Goal: Transaction & Acquisition: Purchase product/service

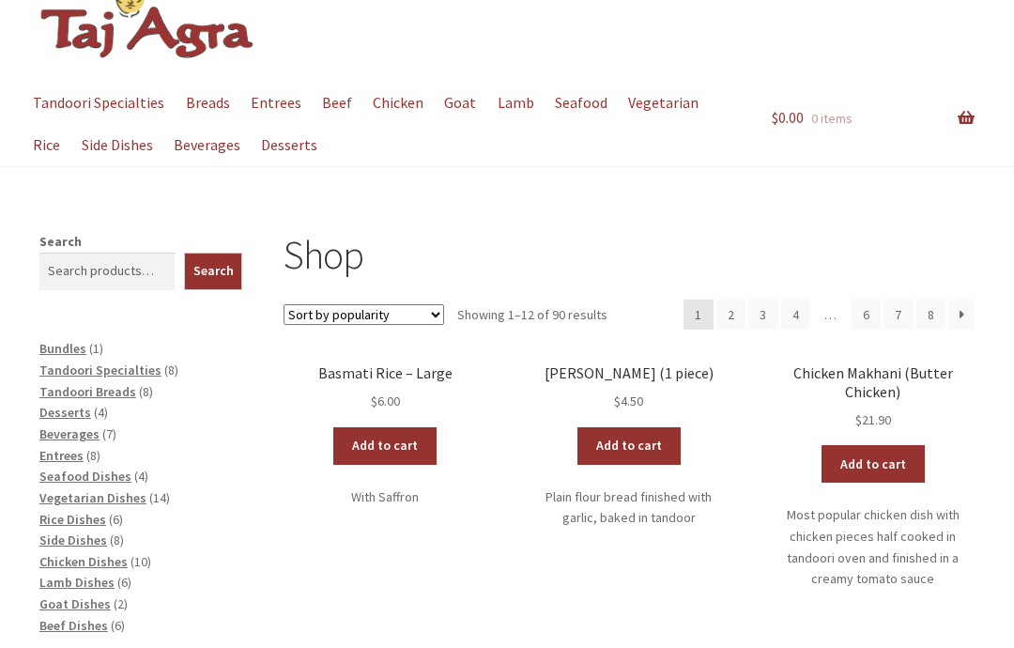
scroll to position [86, 0]
click at [79, 437] on span "Beverages" at bounding box center [69, 434] width 60 height 17
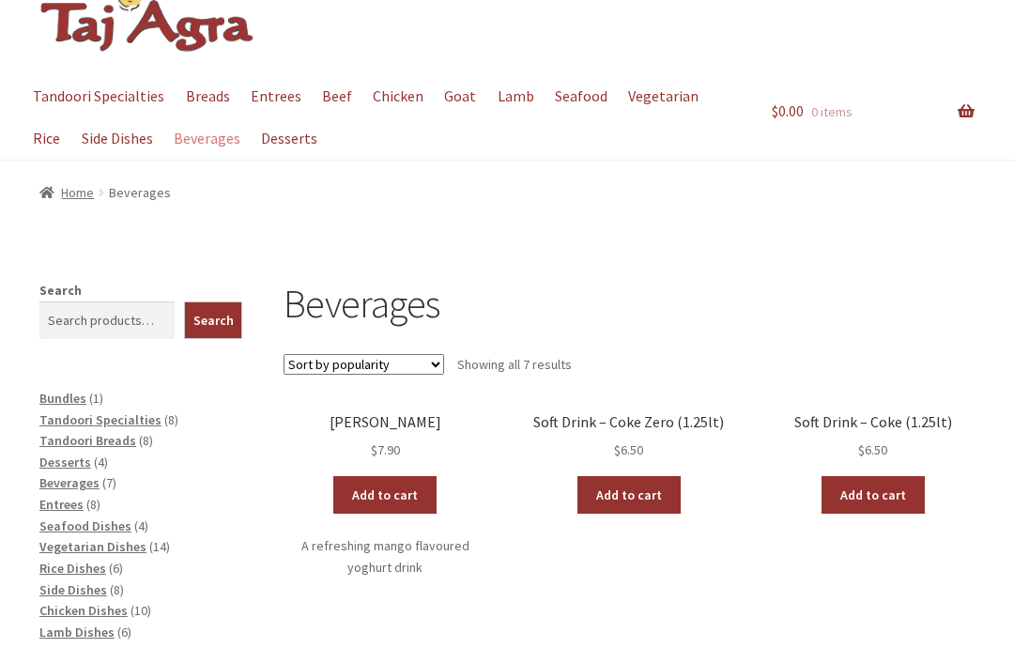
scroll to position [93, 0]
click at [389, 496] on link "Add to cart" at bounding box center [384, 495] width 103 height 38
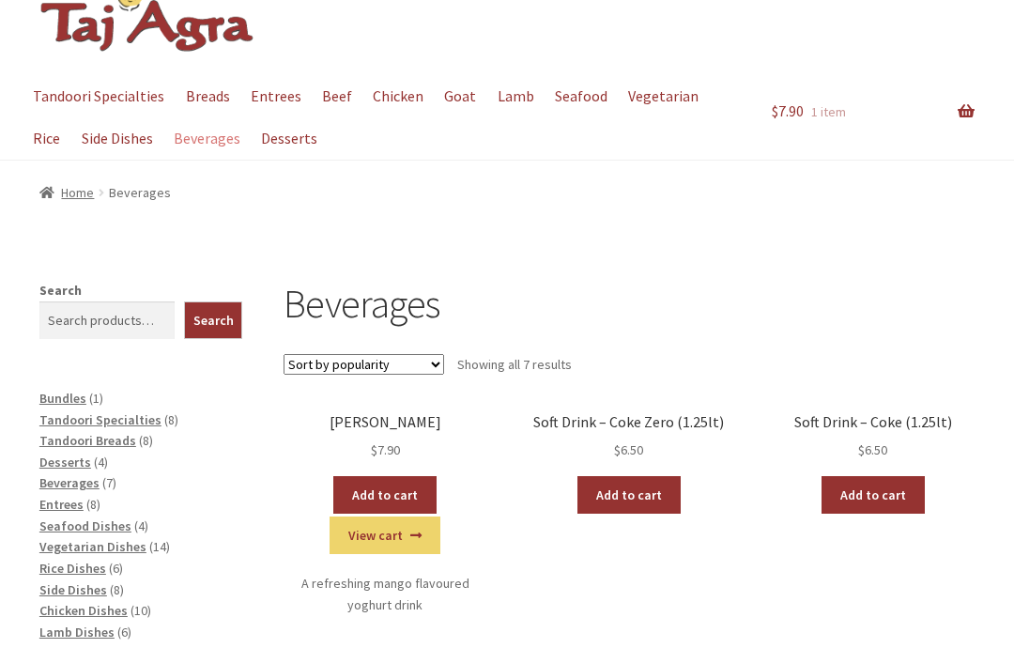
click at [399, 488] on link "Add to cart" at bounding box center [384, 495] width 103 height 38
click at [70, 504] on span "Entrees" at bounding box center [61, 504] width 44 height 17
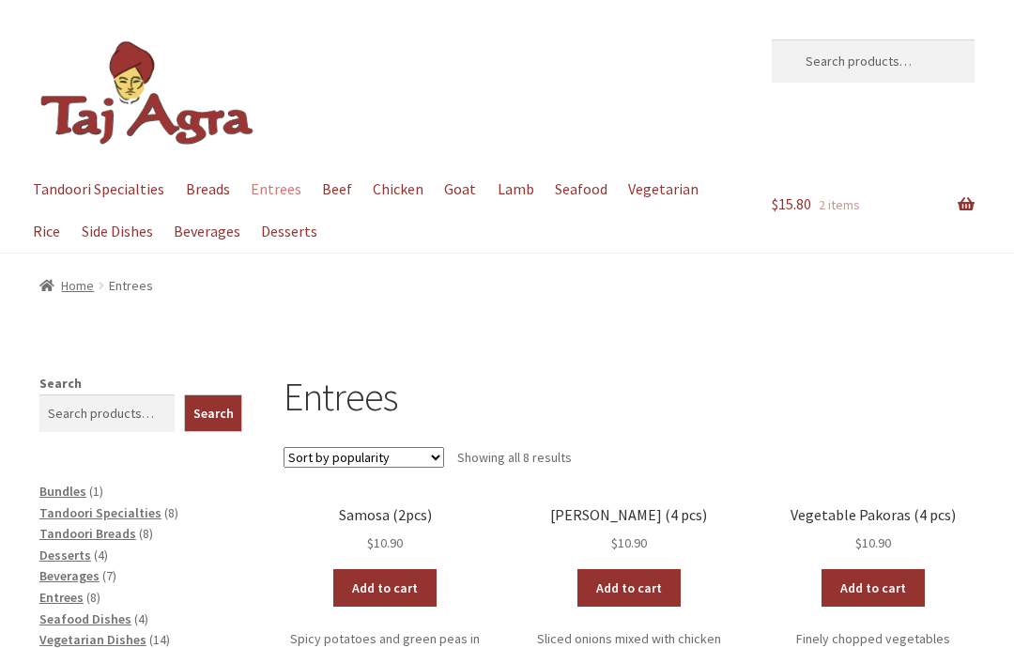
click at [405, 586] on link "Add to cart" at bounding box center [384, 588] width 103 height 38
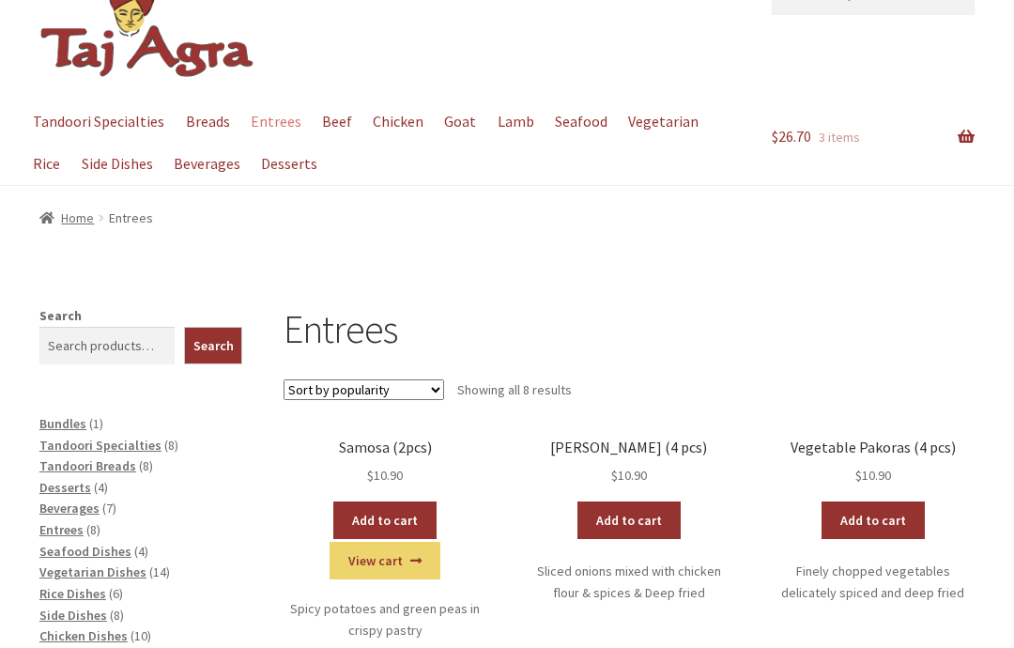
scroll to position [68, 0]
click at [125, 569] on span "Vegetarian Dishes" at bounding box center [92, 572] width 107 height 17
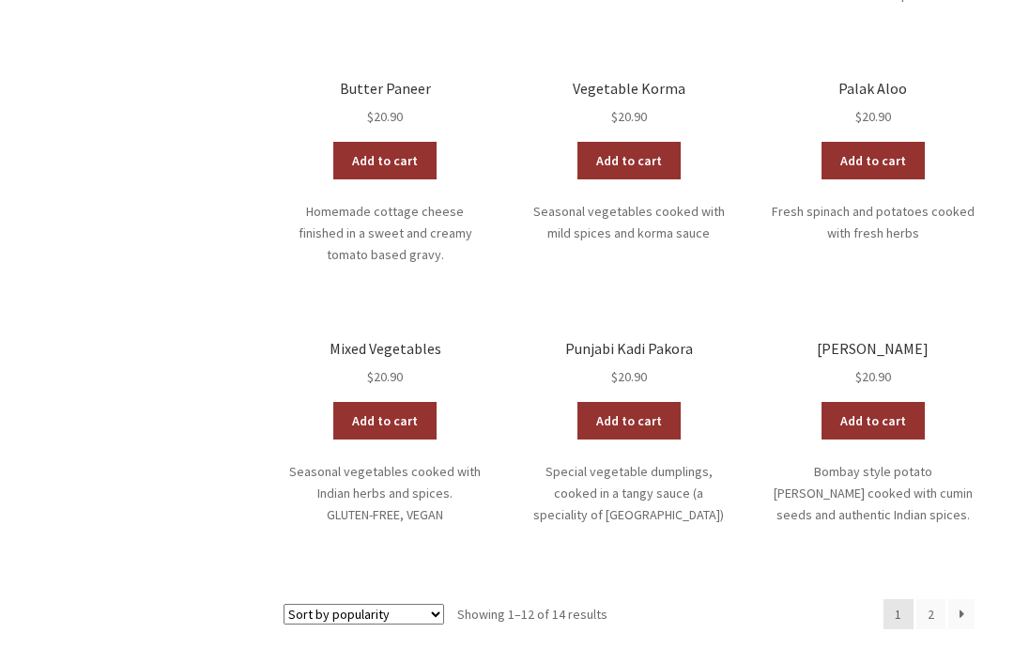
scroll to position [967, 0]
click at [966, 600] on link "→" at bounding box center [962, 615] width 26 height 30
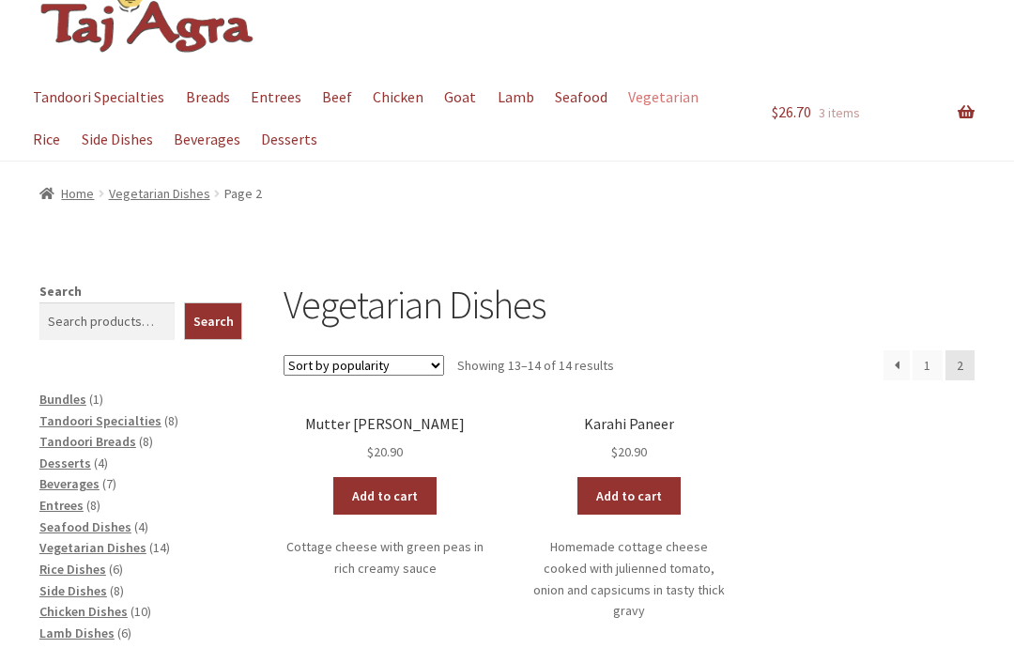
scroll to position [93, 0]
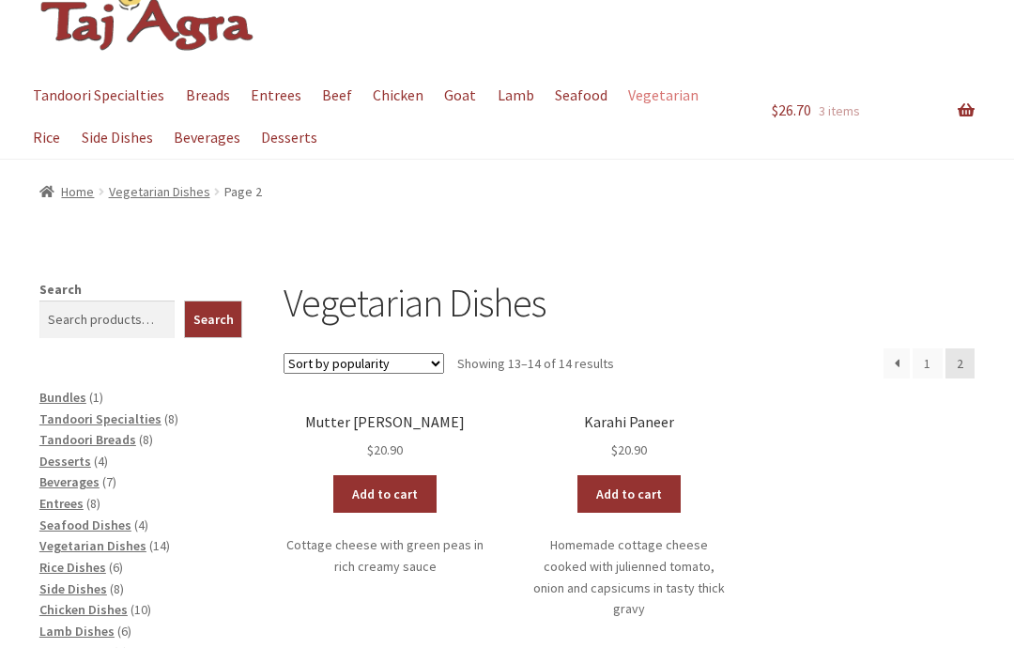
click at [899, 362] on link "←" at bounding box center [897, 364] width 26 height 30
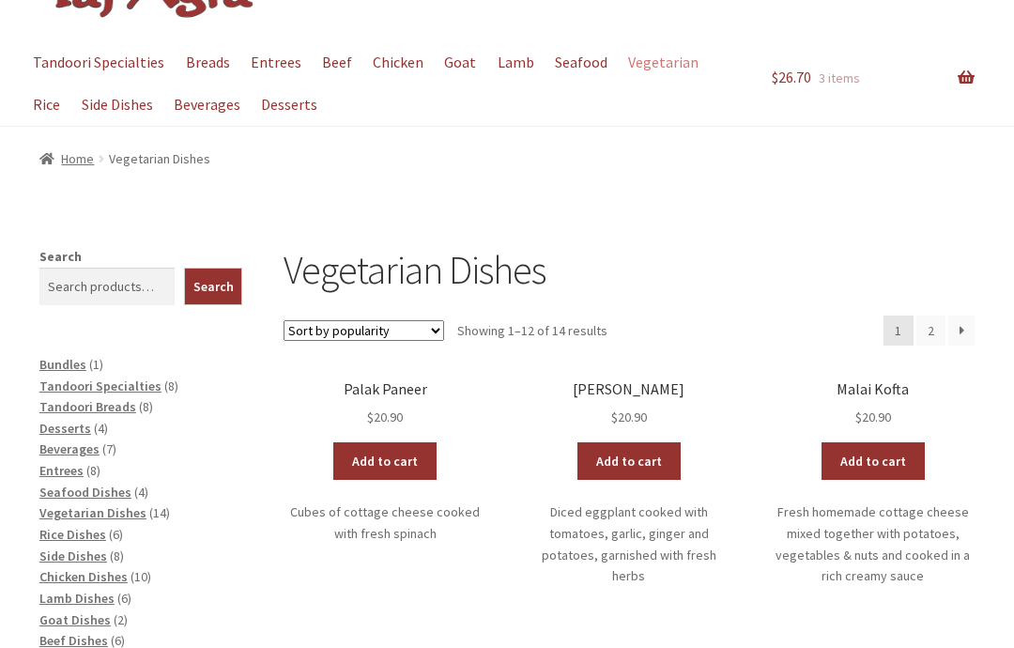
scroll to position [128, 0]
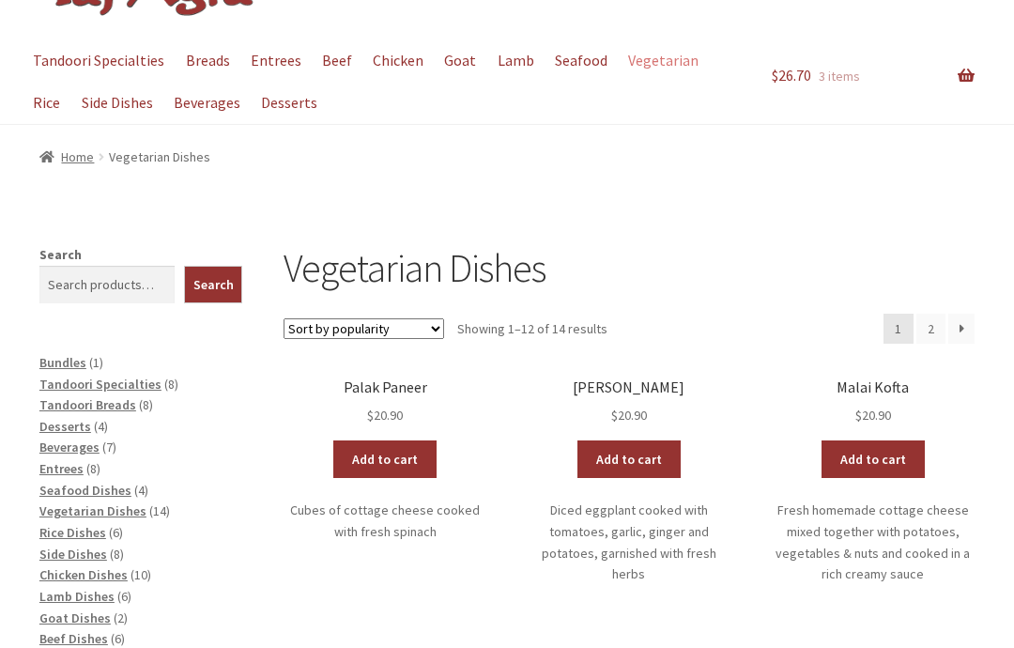
click at [395, 460] on link "Add to cart" at bounding box center [384, 460] width 103 height 38
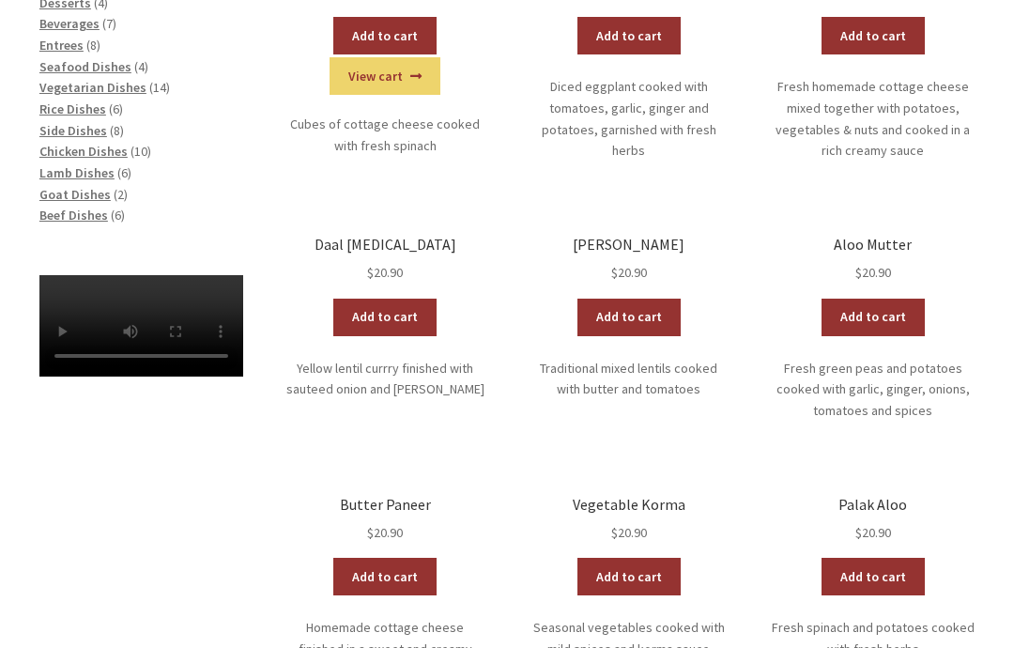
scroll to position [552, 0]
click at [642, 324] on link "Add to cart" at bounding box center [629, 318] width 103 height 38
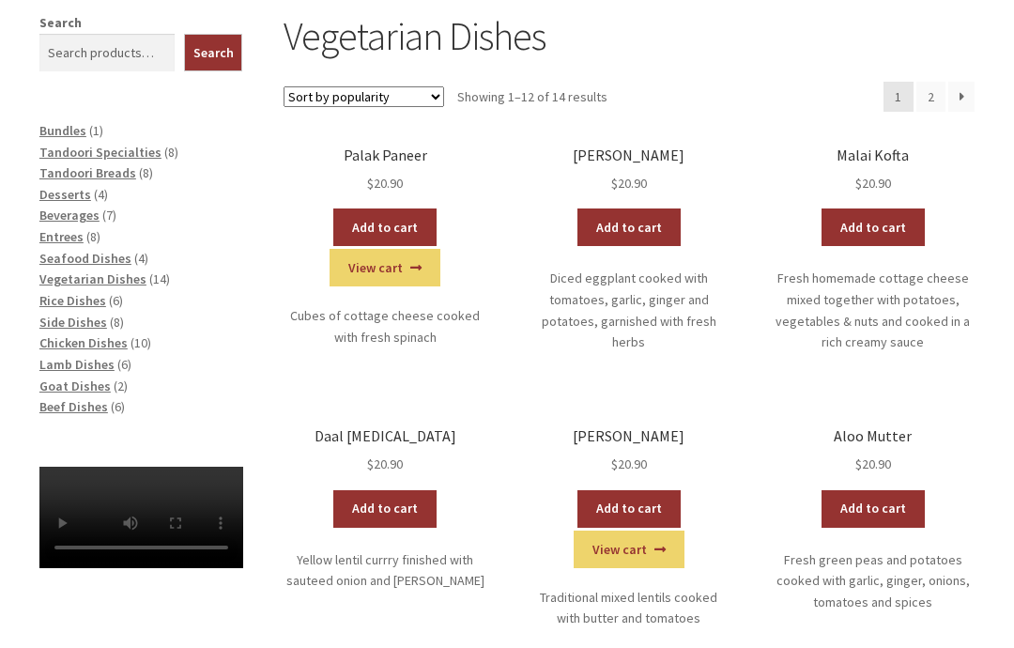
scroll to position [362, 0]
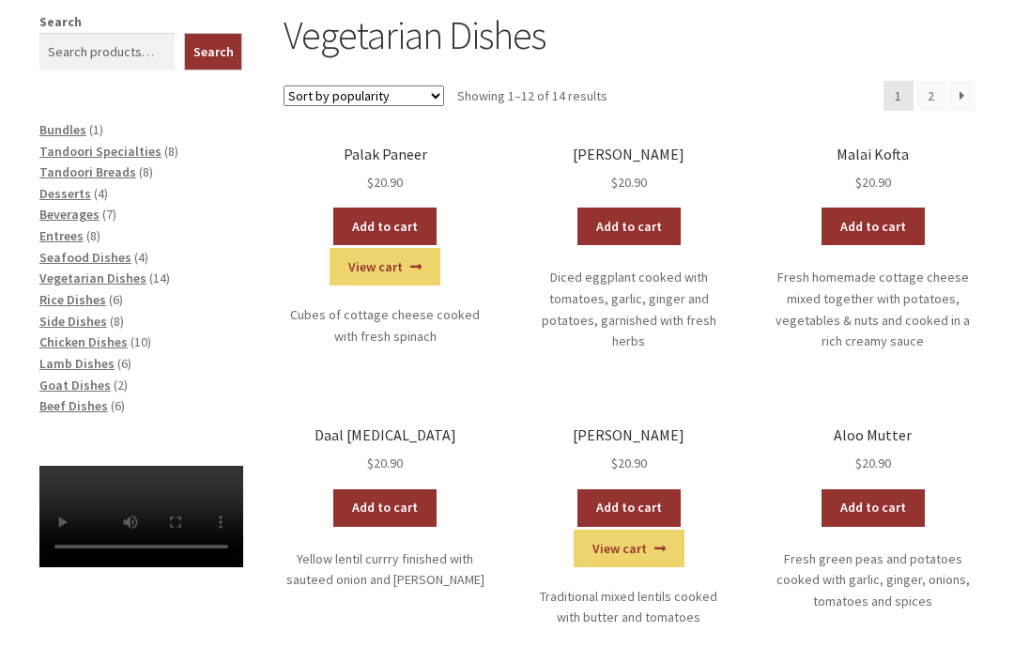
click at [77, 296] on span "Rice Dishes" at bounding box center [72, 299] width 67 height 17
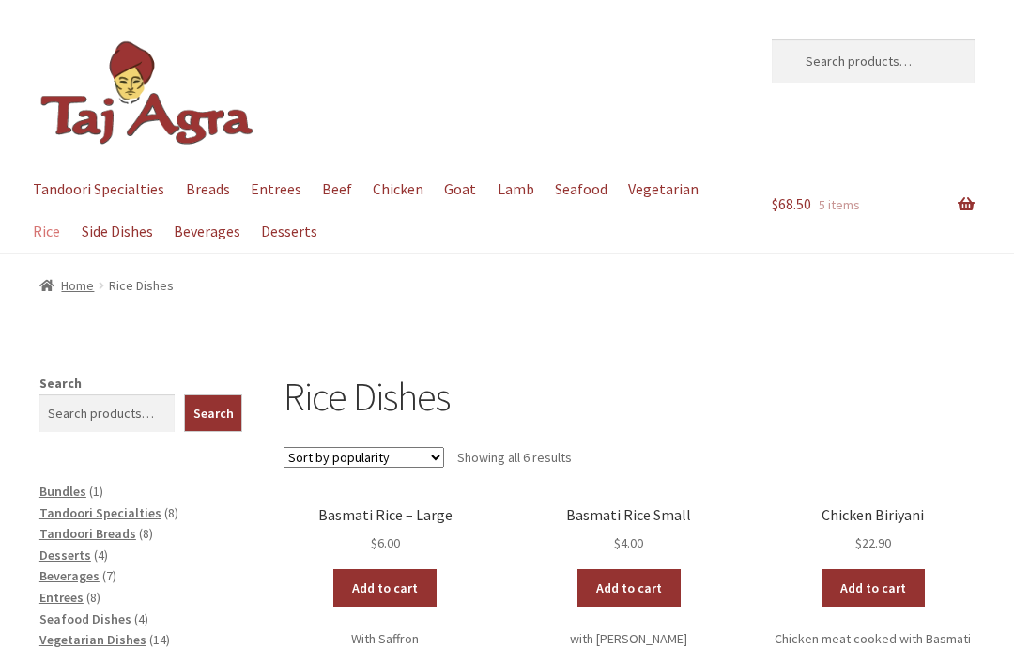
click at [642, 584] on link "Add to cart" at bounding box center [629, 588] width 103 height 38
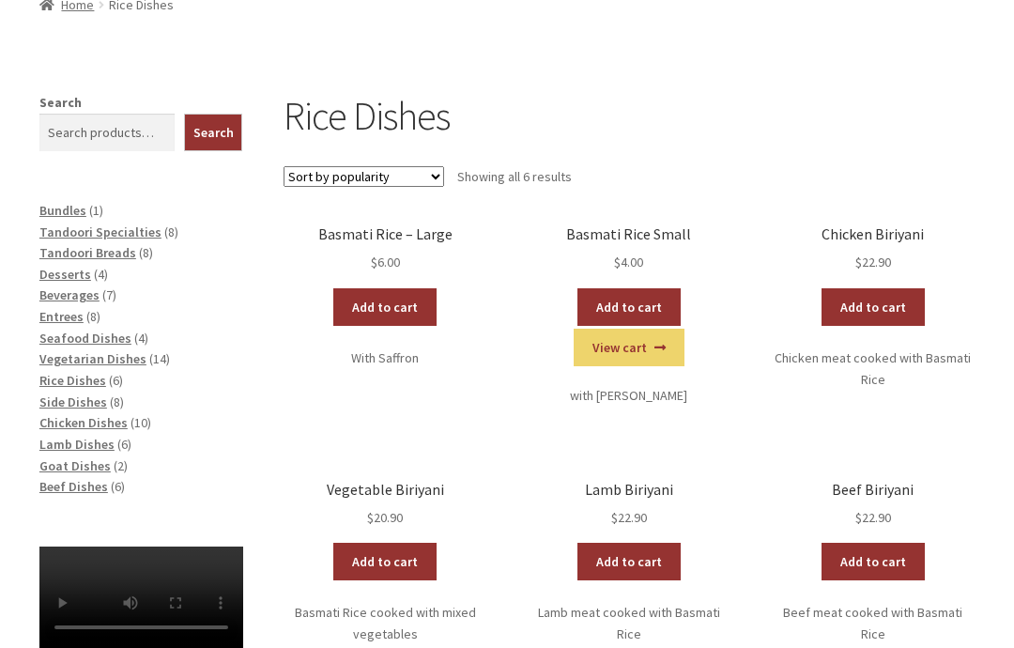
scroll to position [282, 0]
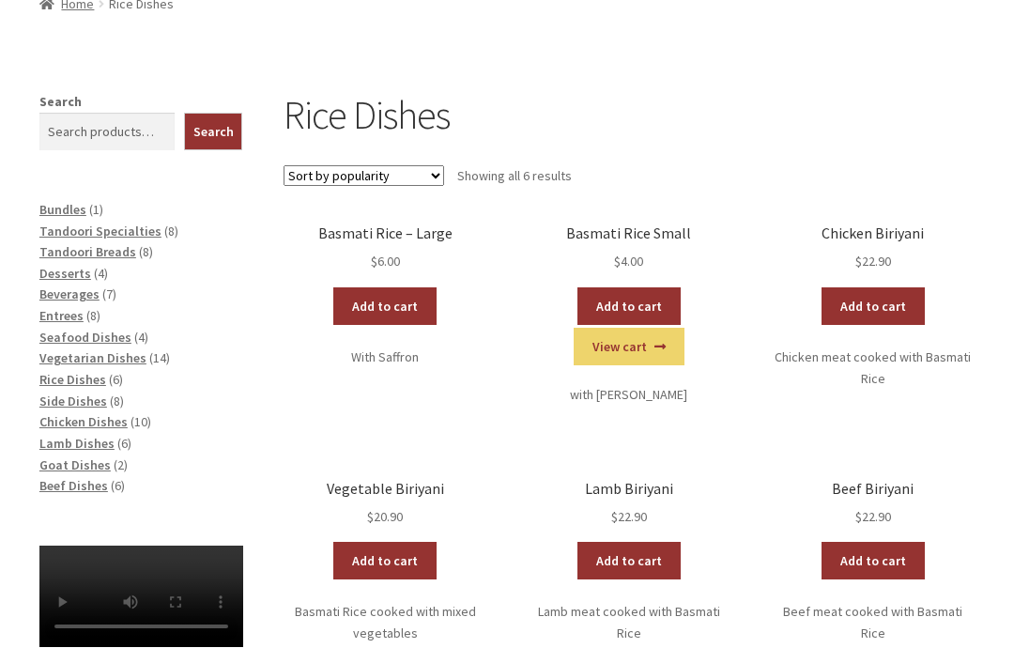
click at [77, 438] on span "Lamb Dishes" at bounding box center [76, 443] width 75 height 17
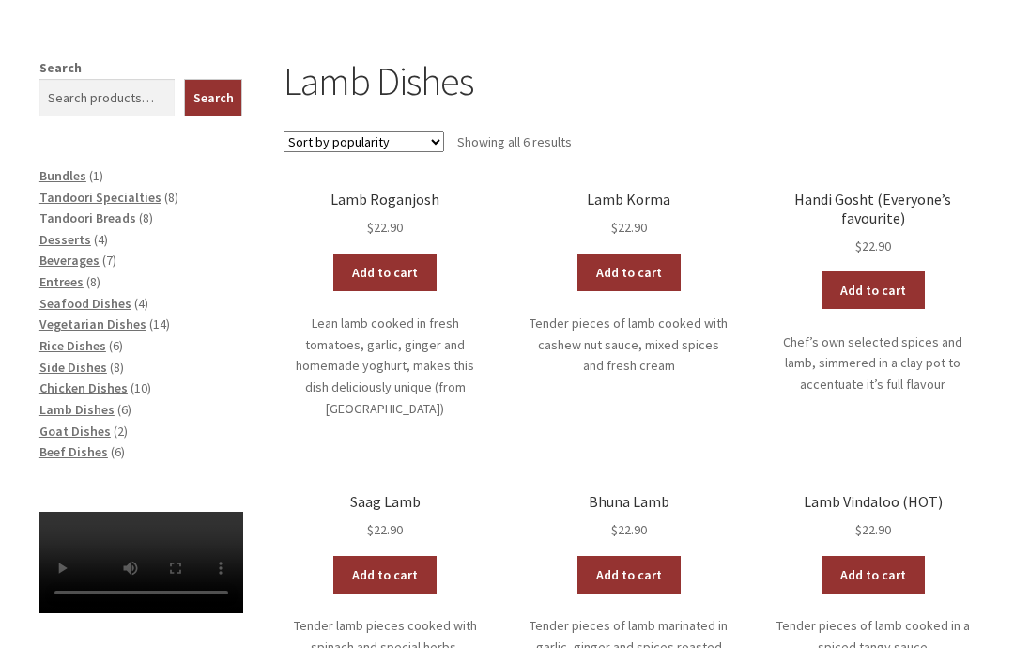
scroll to position [316, 0]
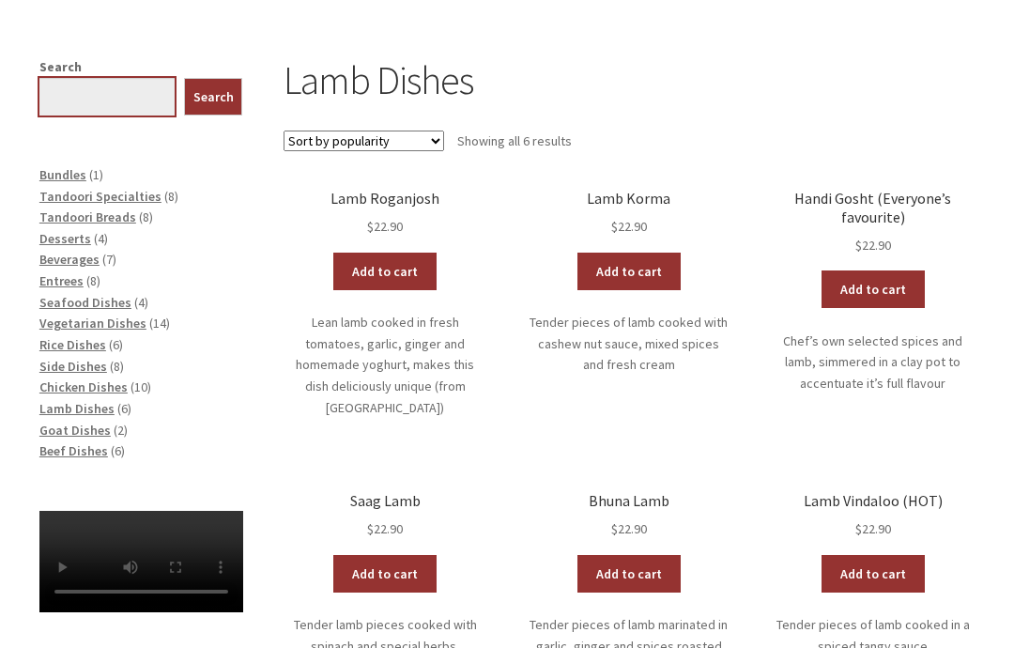
click at [97, 95] on input "Search" at bounding box center [106, 98] width 135 height 38
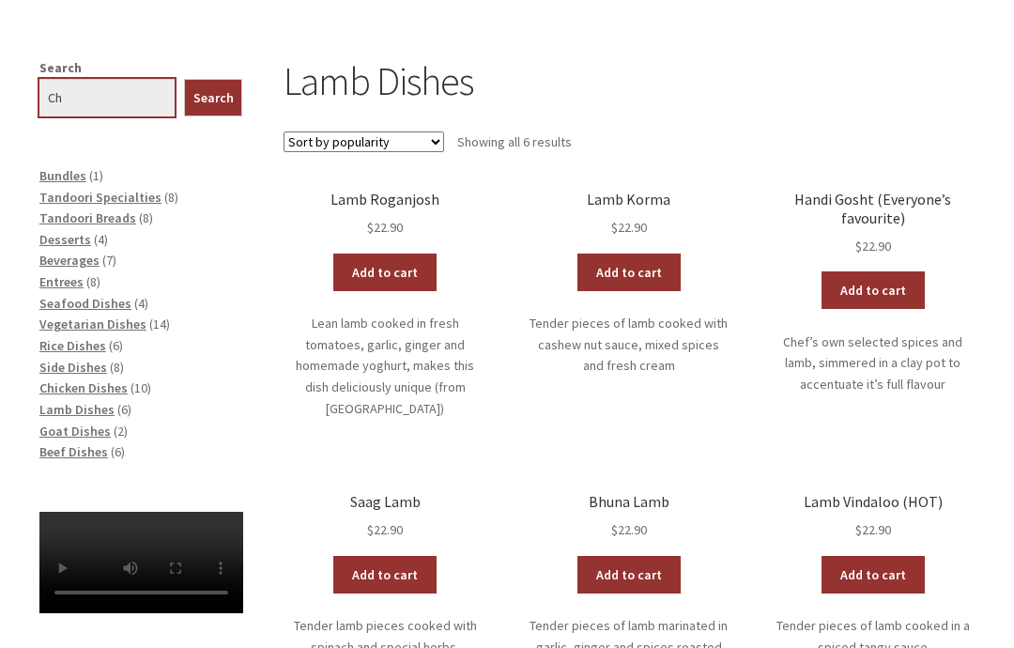
type input "C"
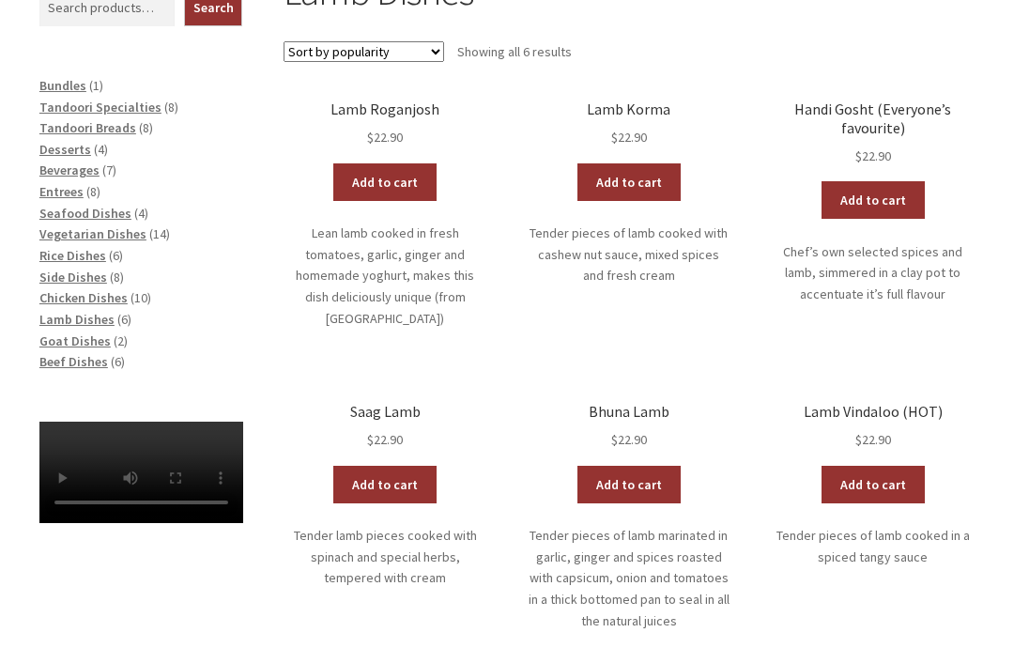
scroll to position [406, 0]
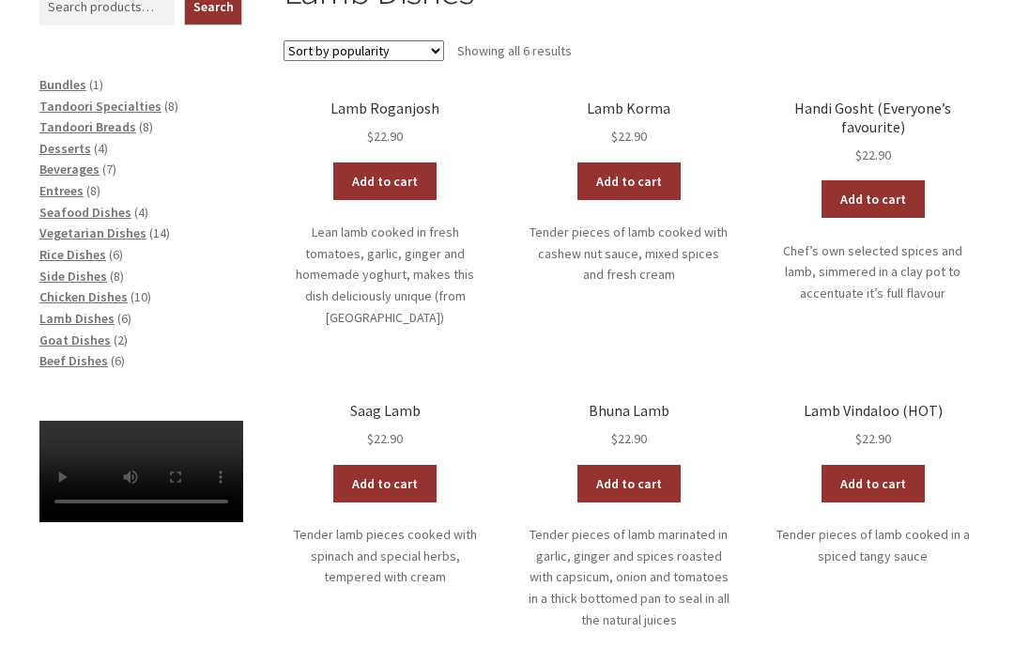
click at [885, 201] on link "Add to cart" at bounding box center [873, 200] width 103 height 38
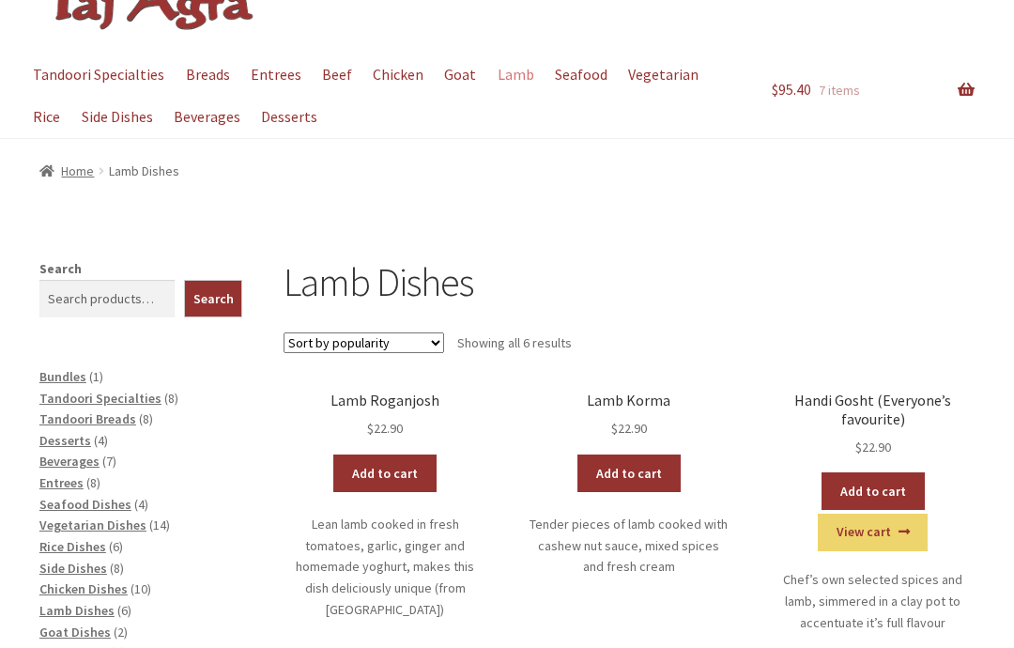
scroll to position [116, 0]
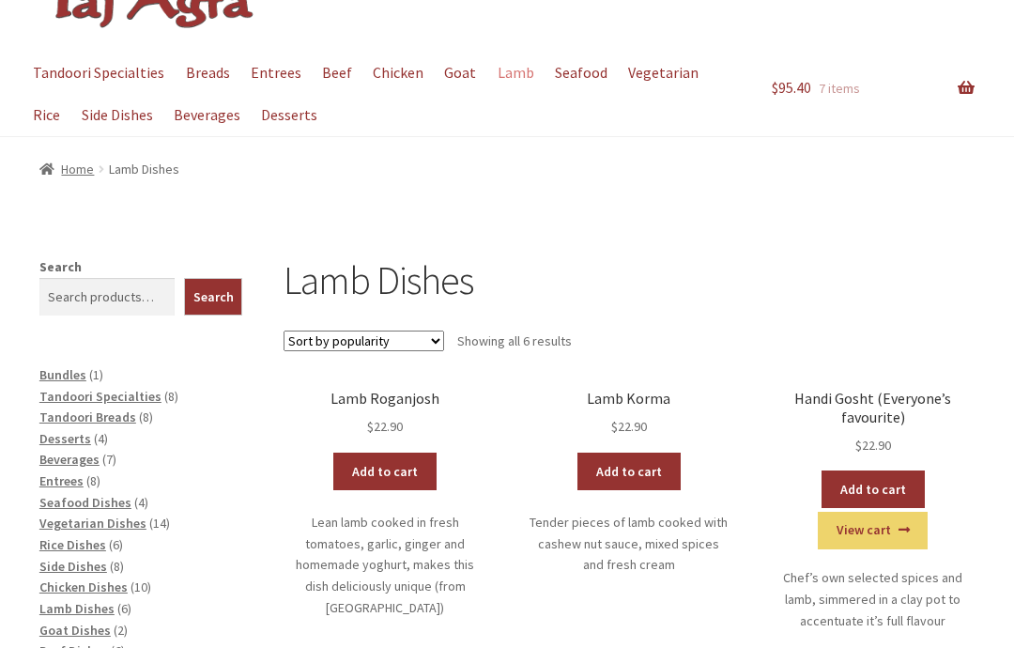
click at [85, 563] on span "Side Dishes" at bounding box center [73, 566] width 68 height 17
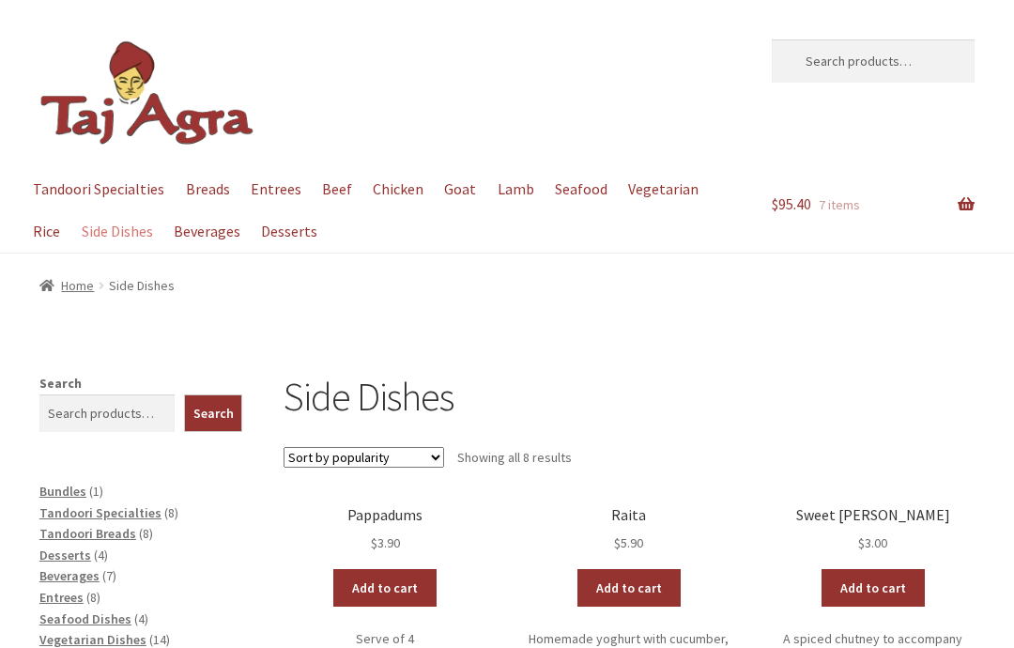
click at [398, 587] on link "Add to cart" at bounding box center [384, 588] width 103 height 38
click at [0, 0] on link "View cart" at bounding box center [0, 0] width 0 height 0
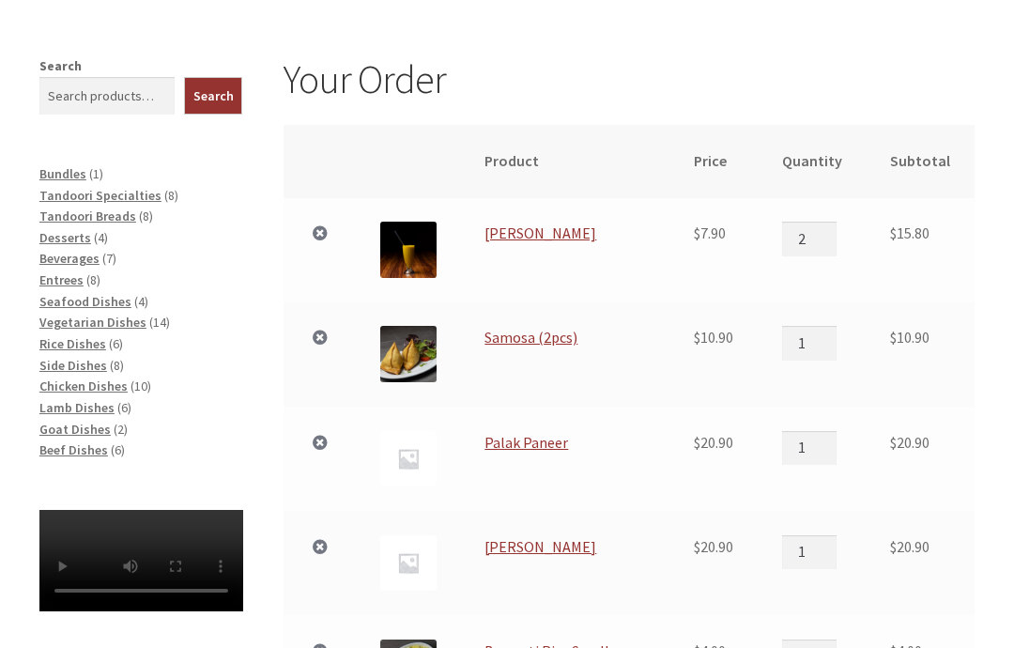
scroll to position [317, 0]
click at [114, 218] on span "Tandoori Breads" at bounding box center [87, 216] width 97 height 17
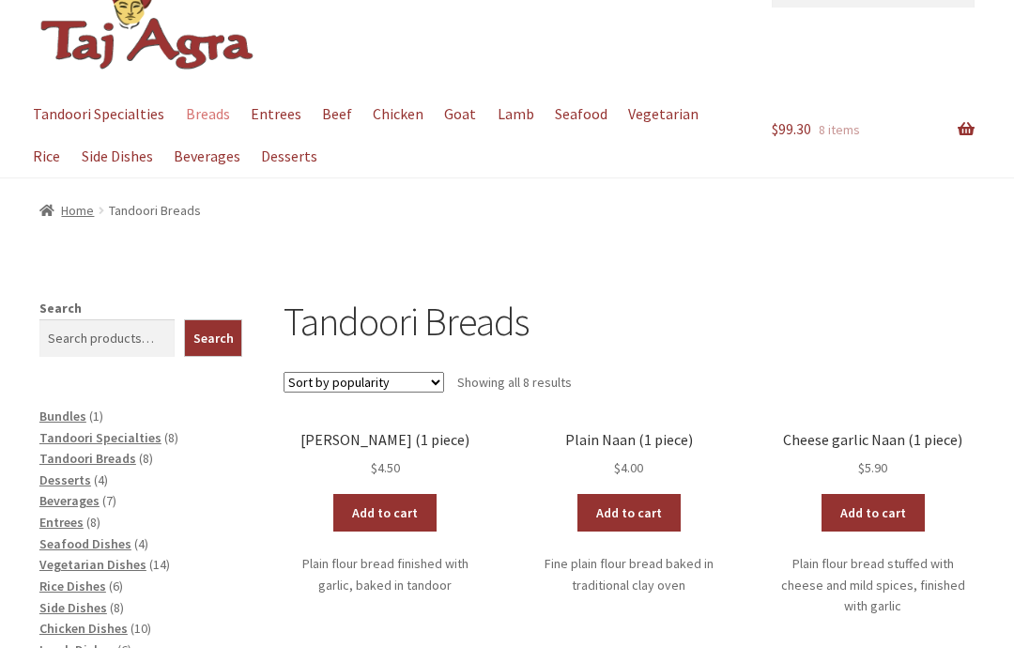
click at [395, 507] on link "Add to cart" at bounding box center [384, 514] width 103 height 38
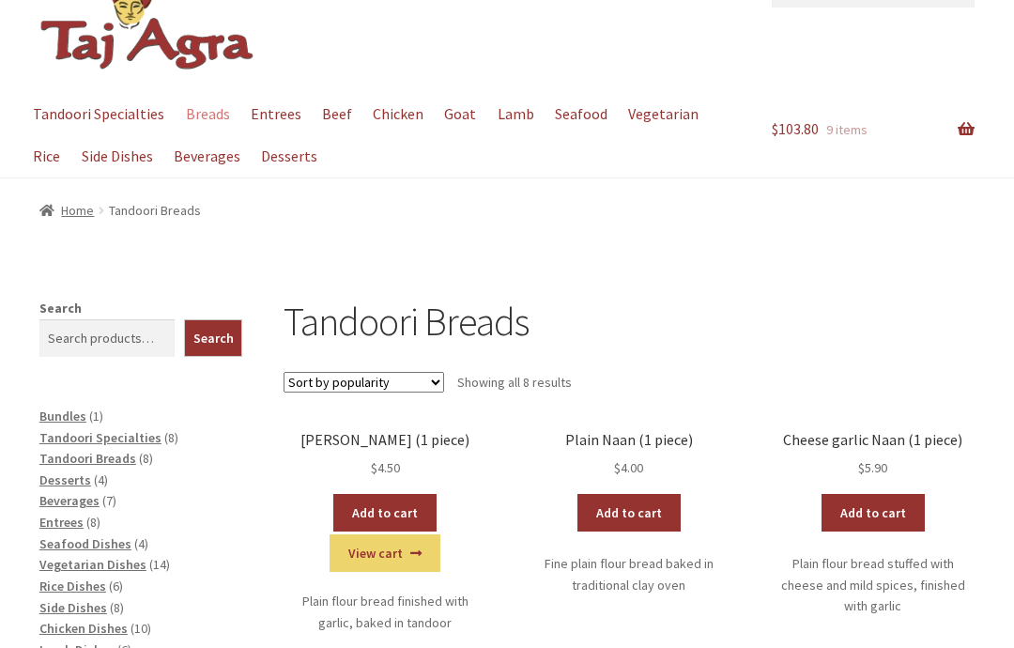
click at [0, 0] on link "View cart" at bounding box center [0, 0] width 0 height 0
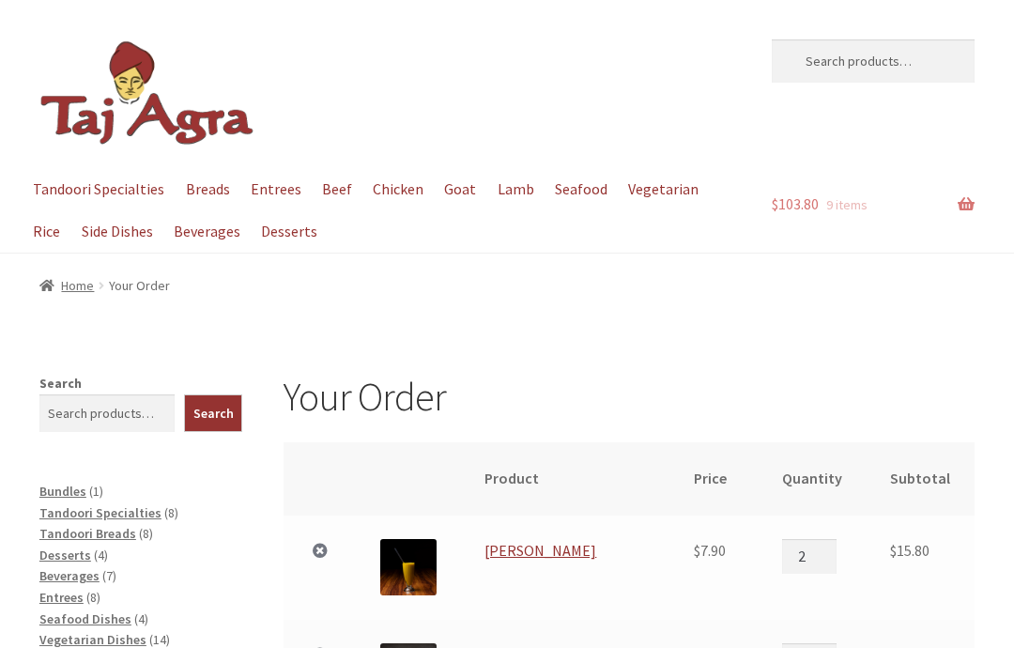
click at [965, 208] on link "$ 103.80 9 items" at bounding box center [874, 204] width 204 height 73
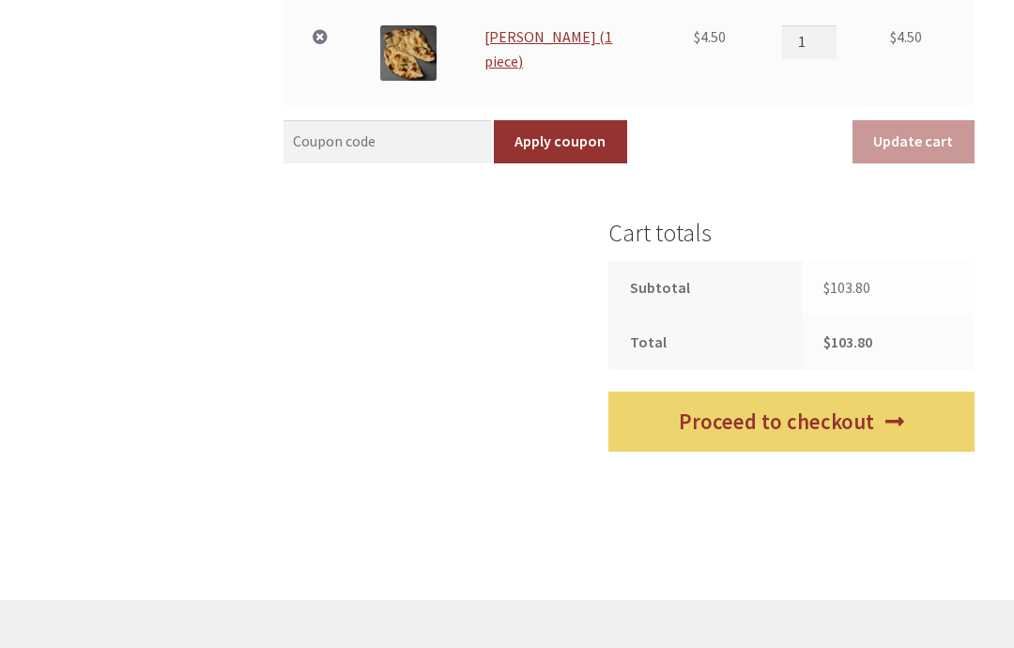
scroll to position [1248, 0]
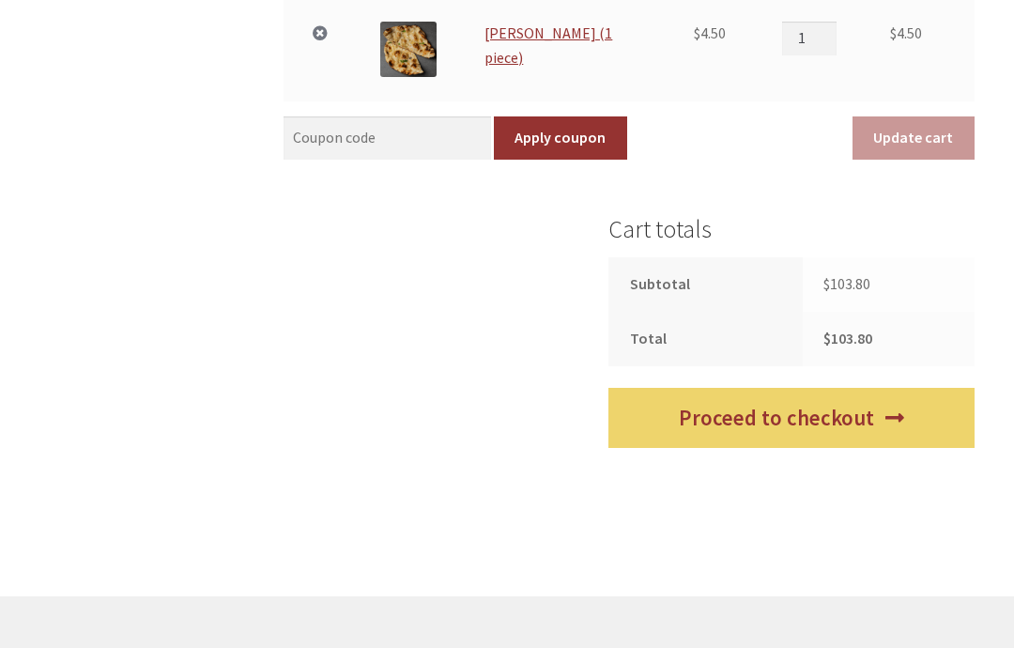
click at [842, 416] on link "Proceed to checkout" at bounding box center [792, 418] width 366 height 61
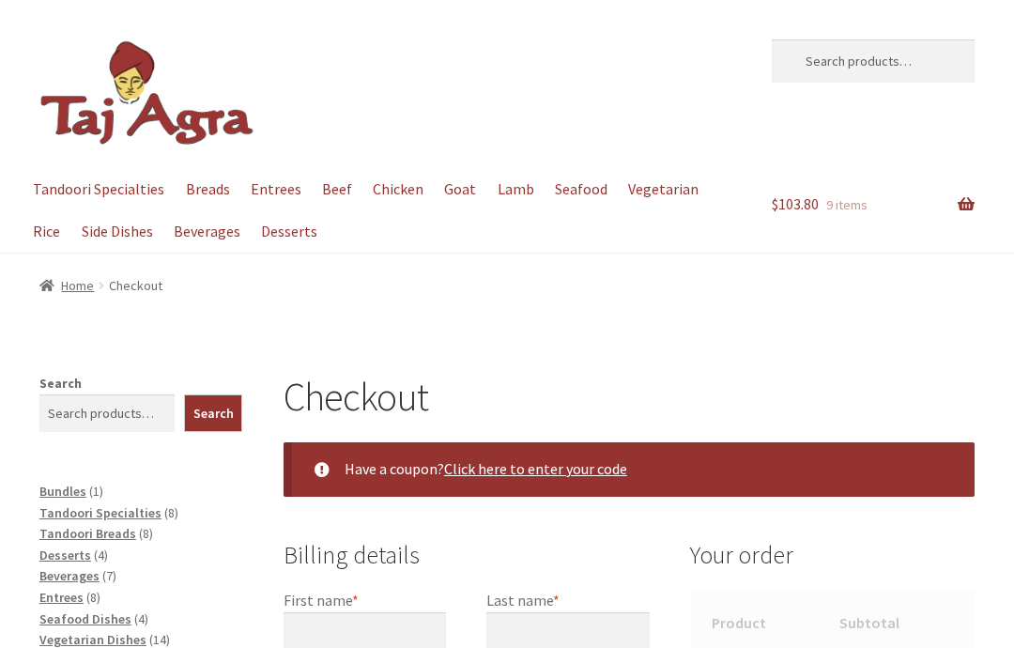
select select "ACT"
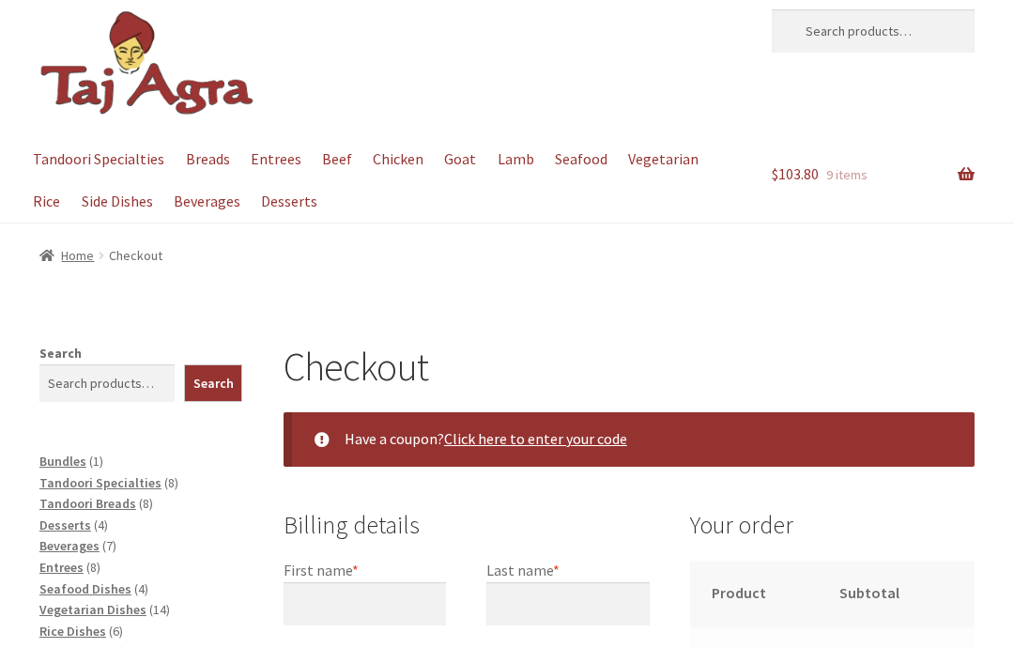
scroll to position [198, 0]
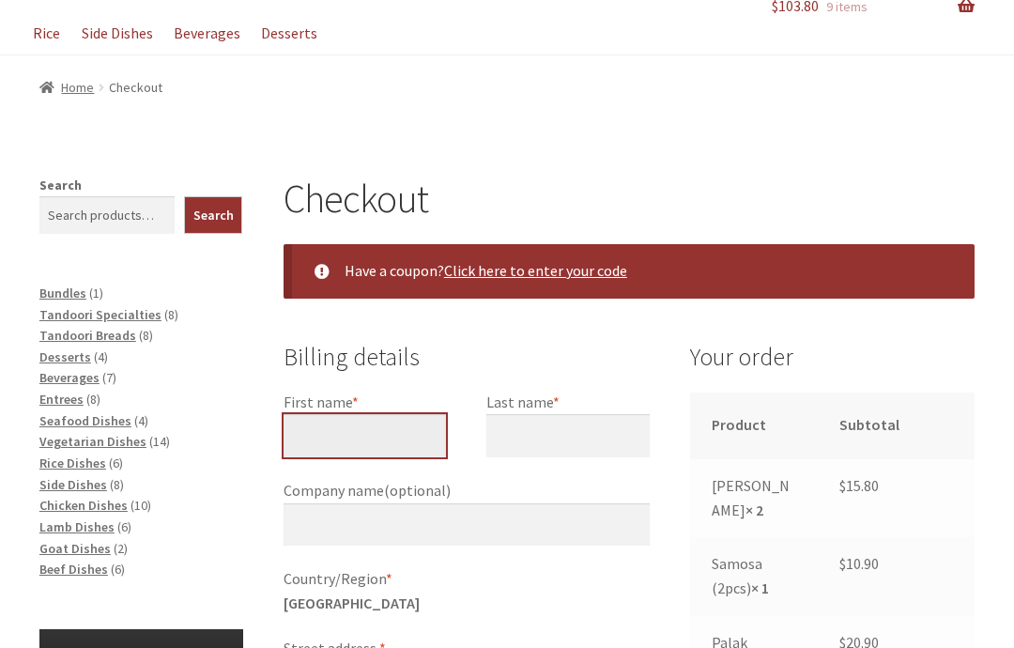
click at [339, 432] on input "First name *" at bounding box center [365, 435] width 163 height 43
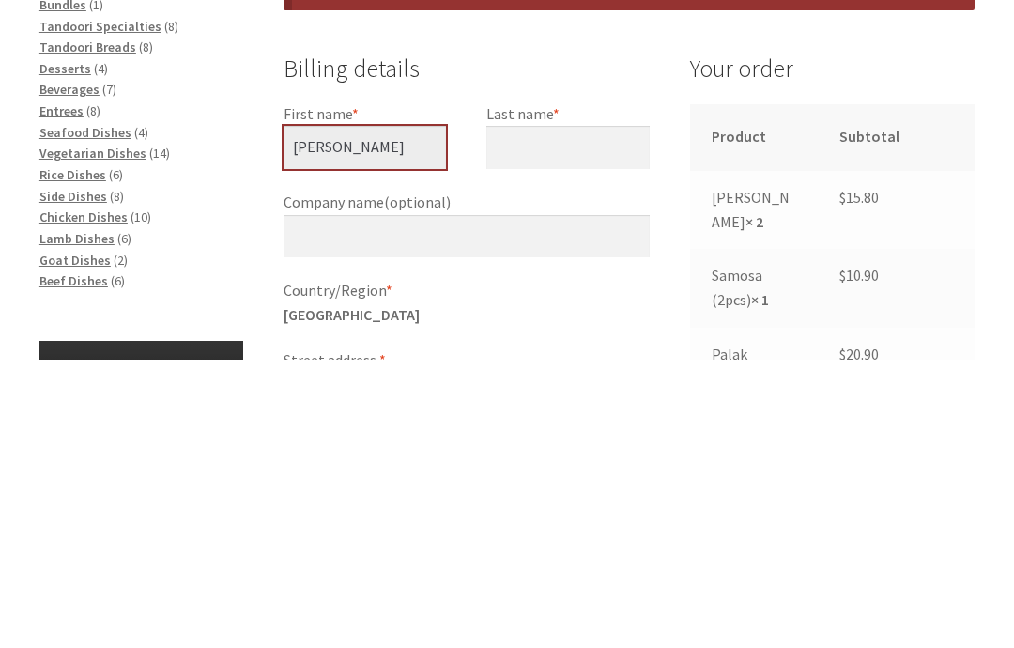
type input "[PERSON_NAME]"
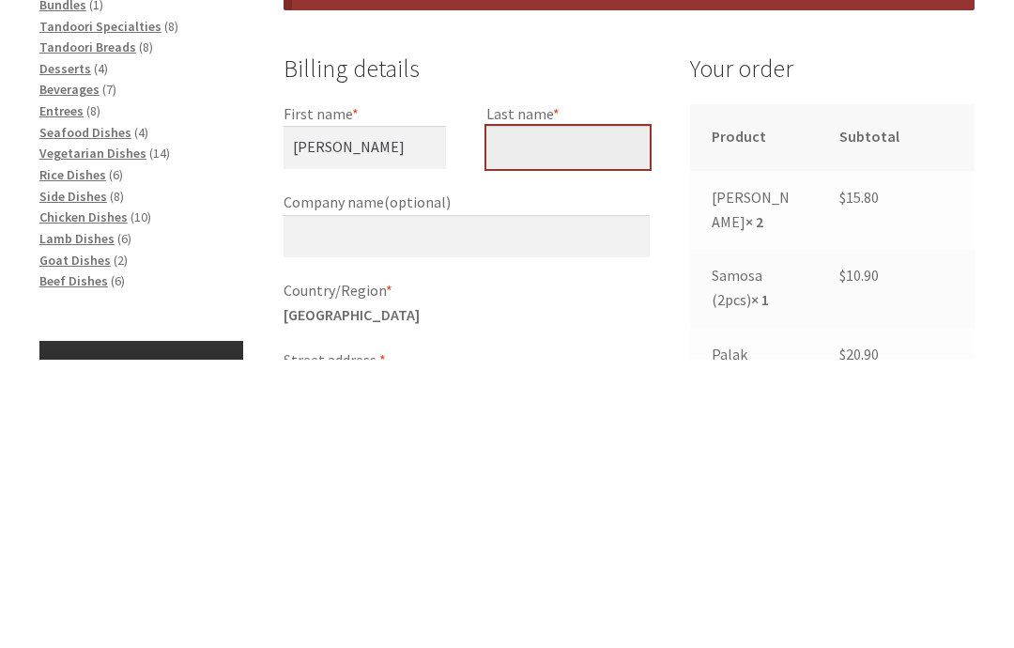
click at [532, 414] on input "Last name *" at bounding box center [568, 435] width 163 height 43
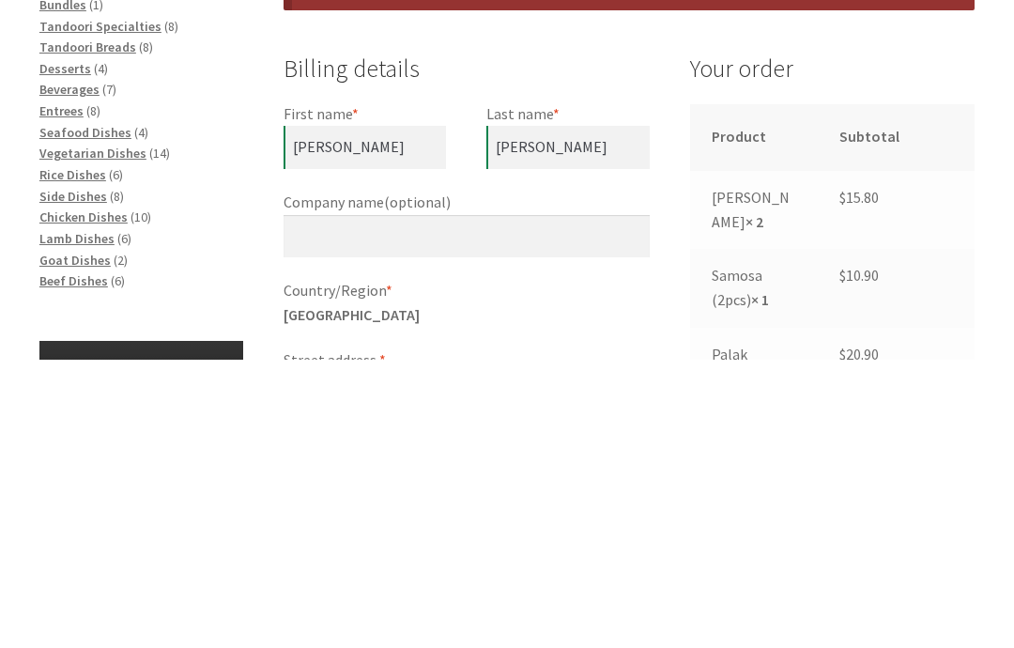
scroll to position [487, 0]
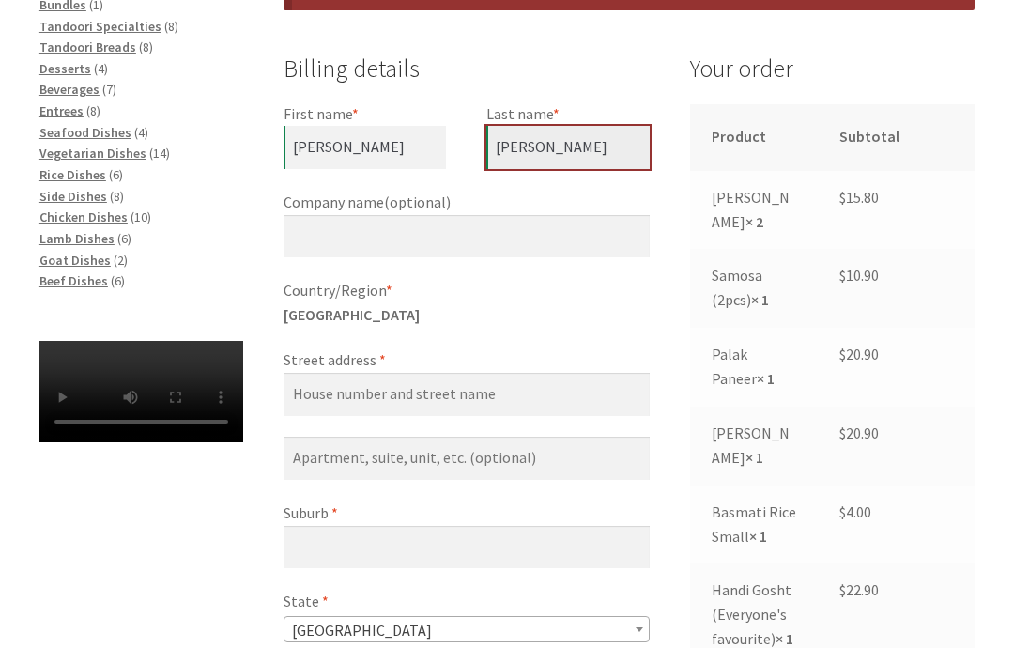
type input "Buchanan"
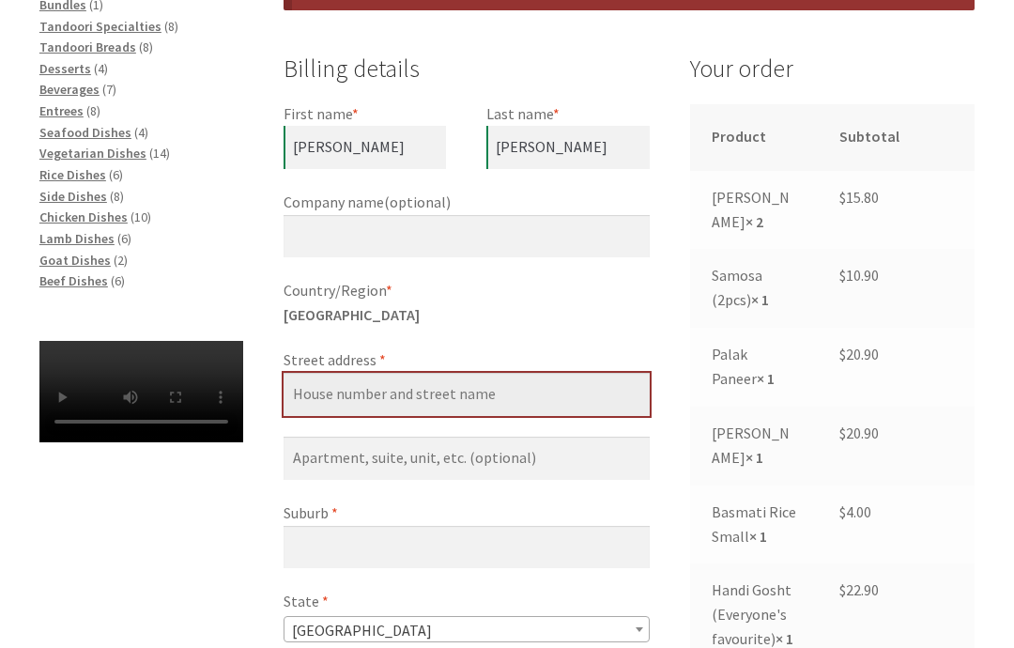
click at [389, 387] on input "Street address *" at bounding box center [467, 394] width 366 height 43
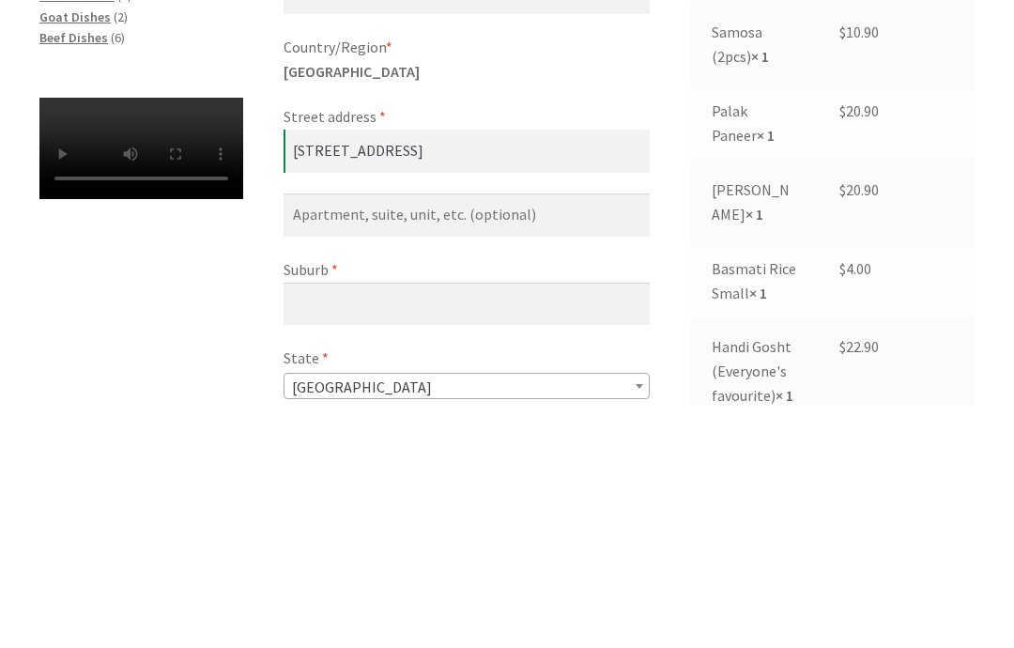
scroll to position [730, 0]
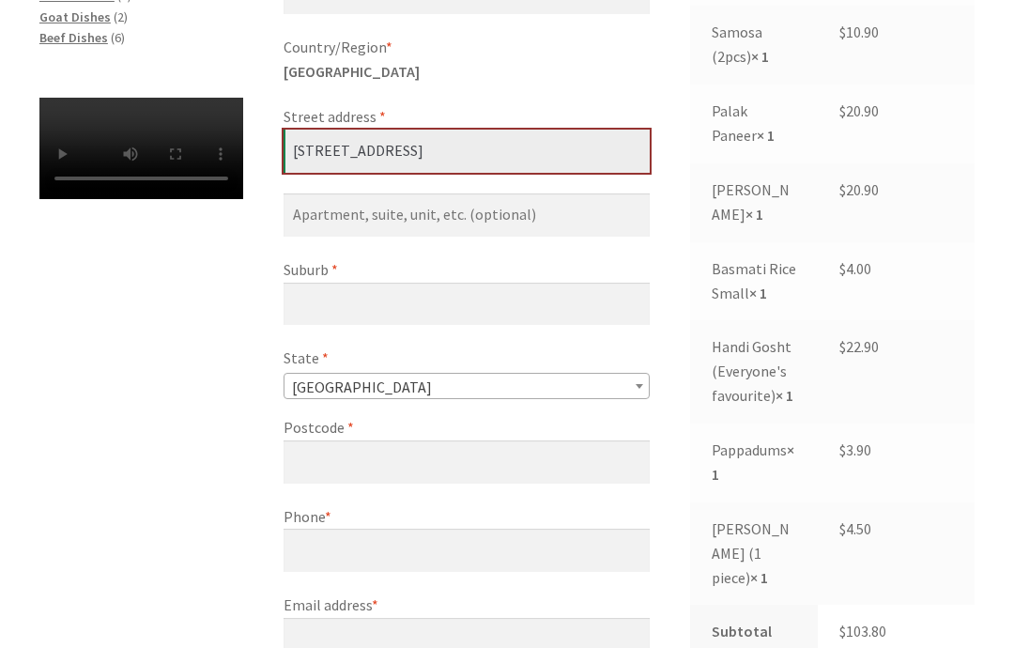
type input "[STREET_ADDRESS]"
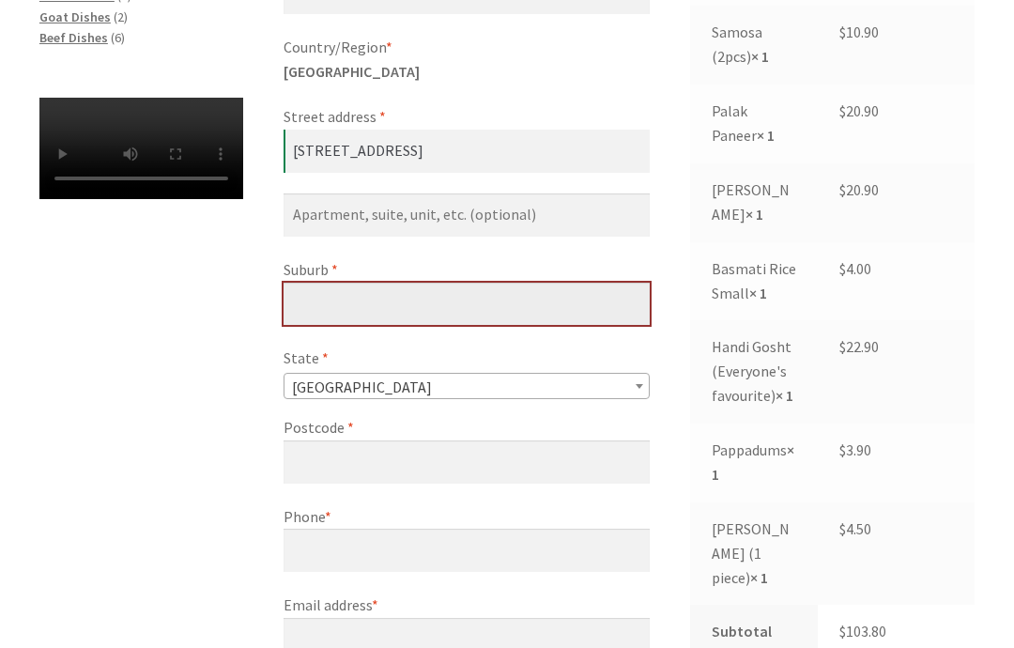
click at [393, 296] on input "Suburb *" at bounding box center [467, 304] width 366 height 43
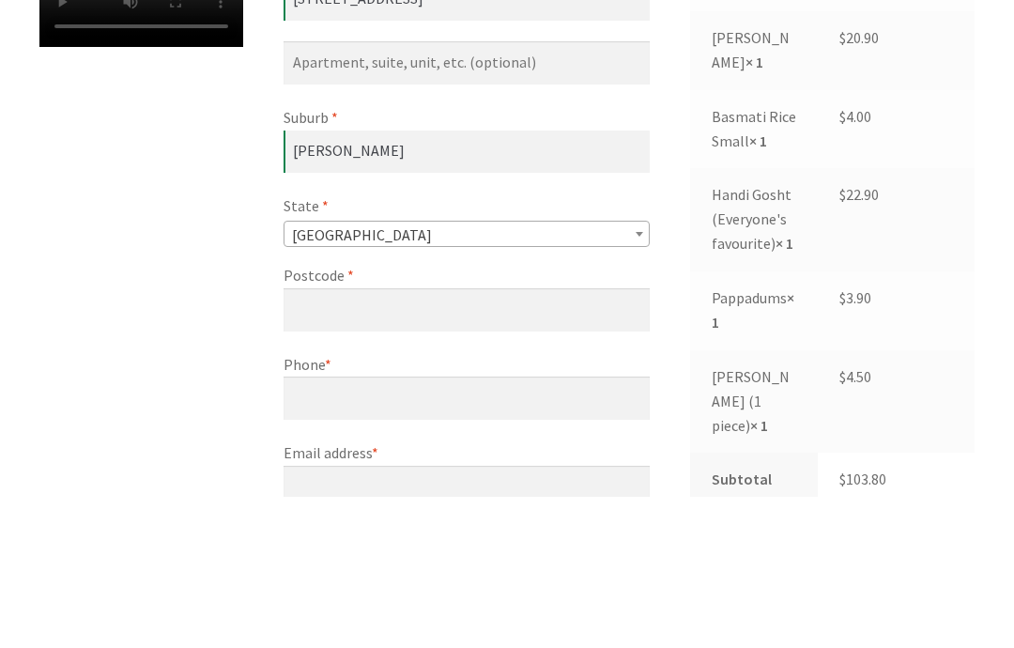
scroll to position [882, 0]
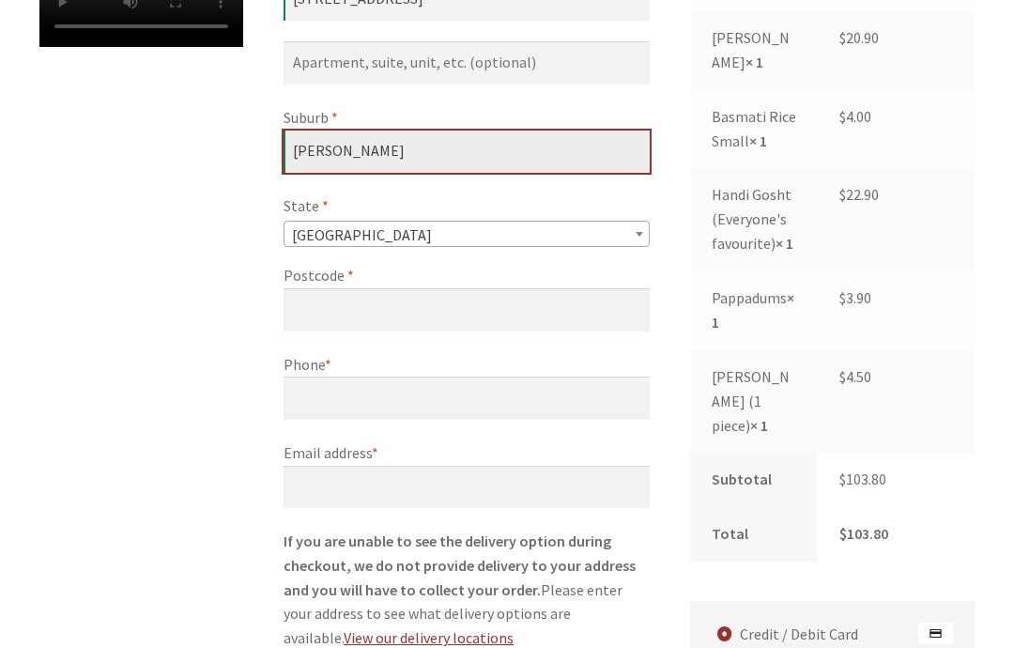
type input "Watson"
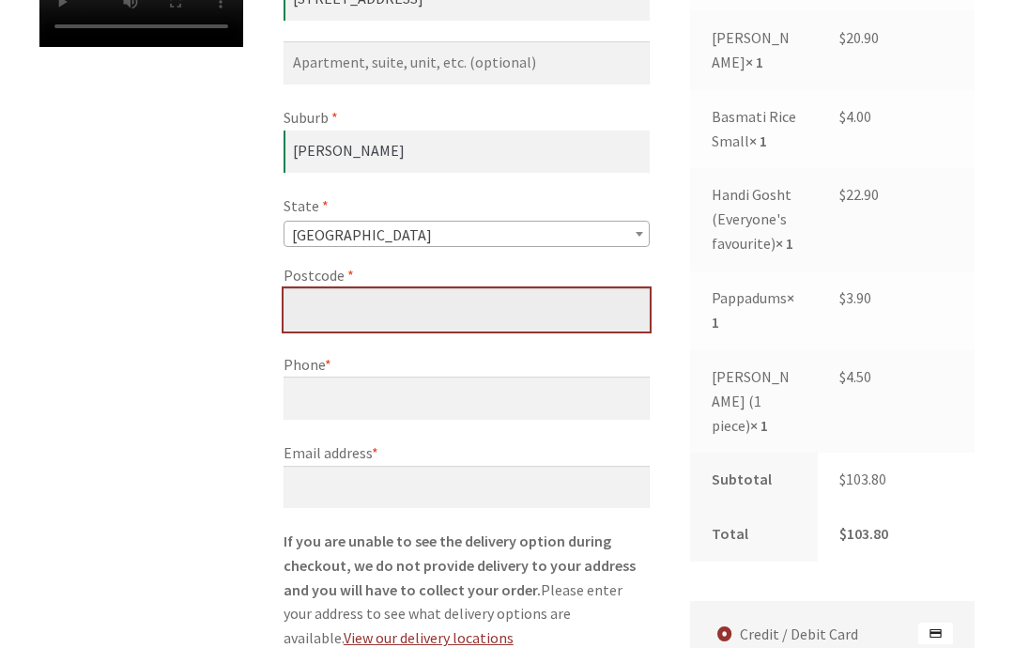
click at [375, 303] on input "Postcode *" at bounding box center [467, 309] width 366 height 43
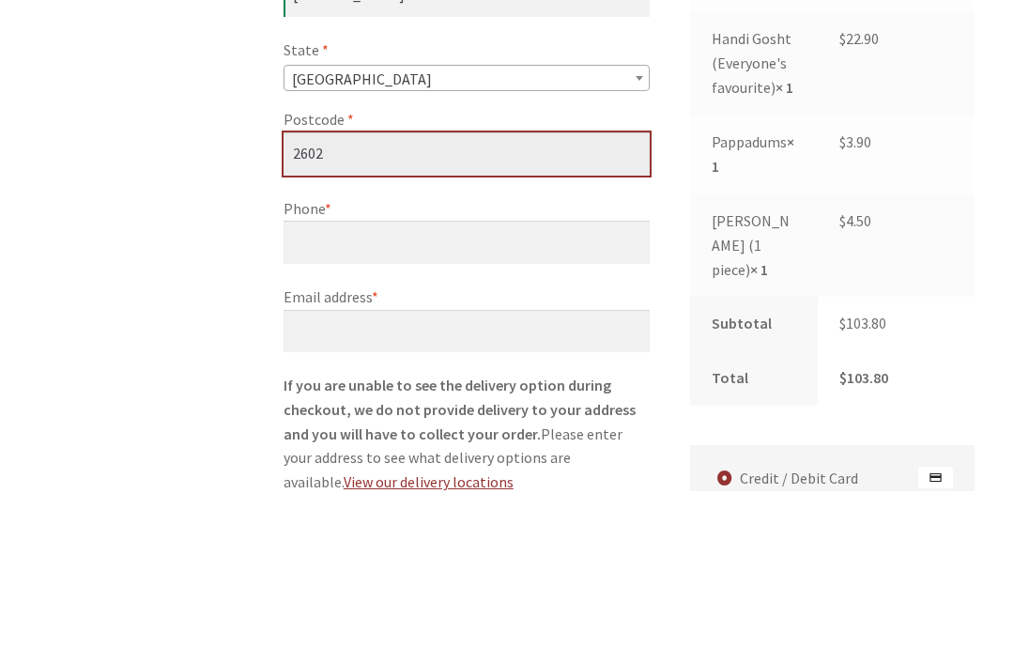
type input "2602"
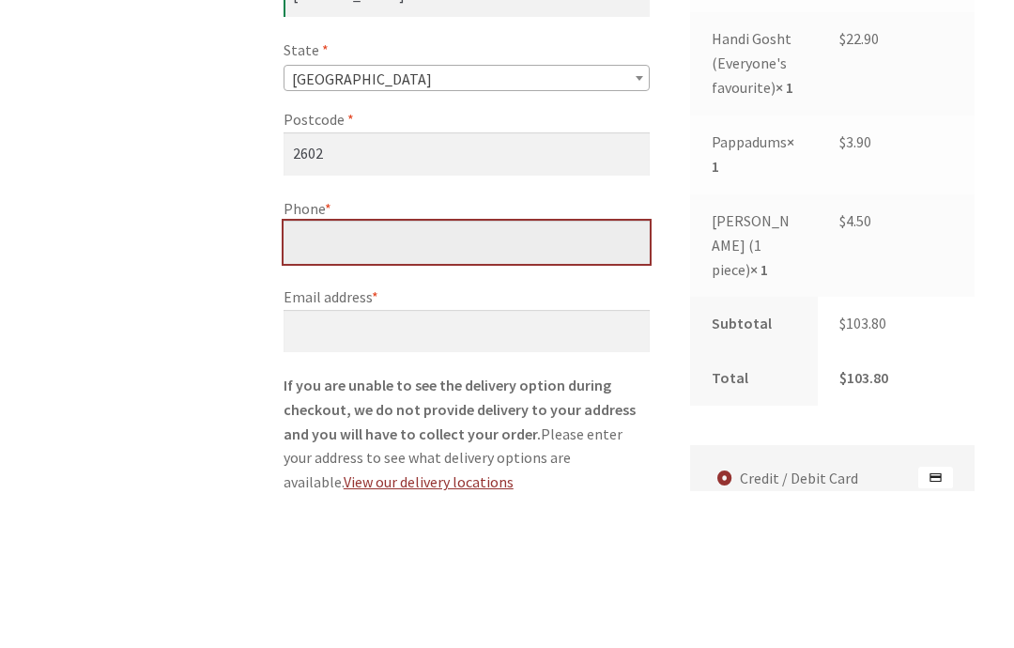
click at [395, 378] on input "Phone *" at bounding box center [467, 399] width 366 height 43
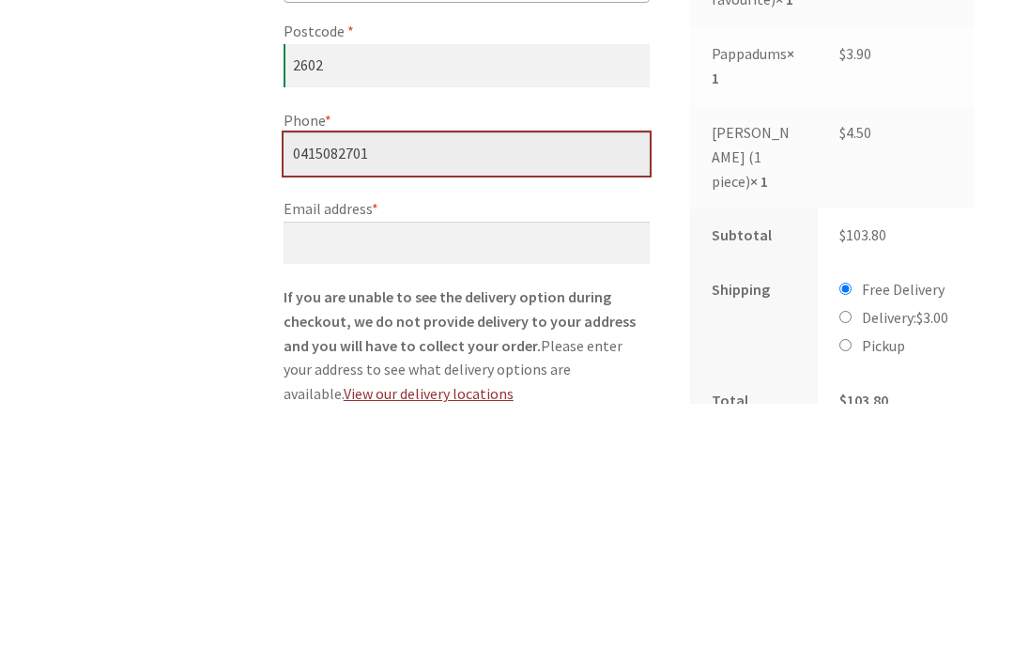
type input "0415082701"
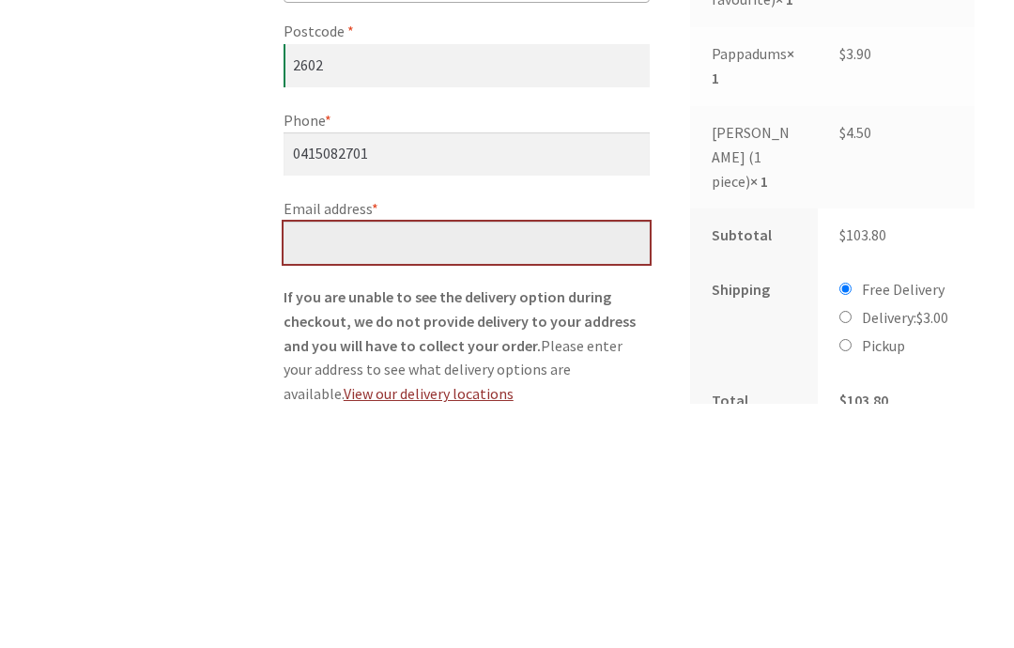
click at [400, 467] on input "Email address *" at bounding box center [467, 488] width 366 height 43
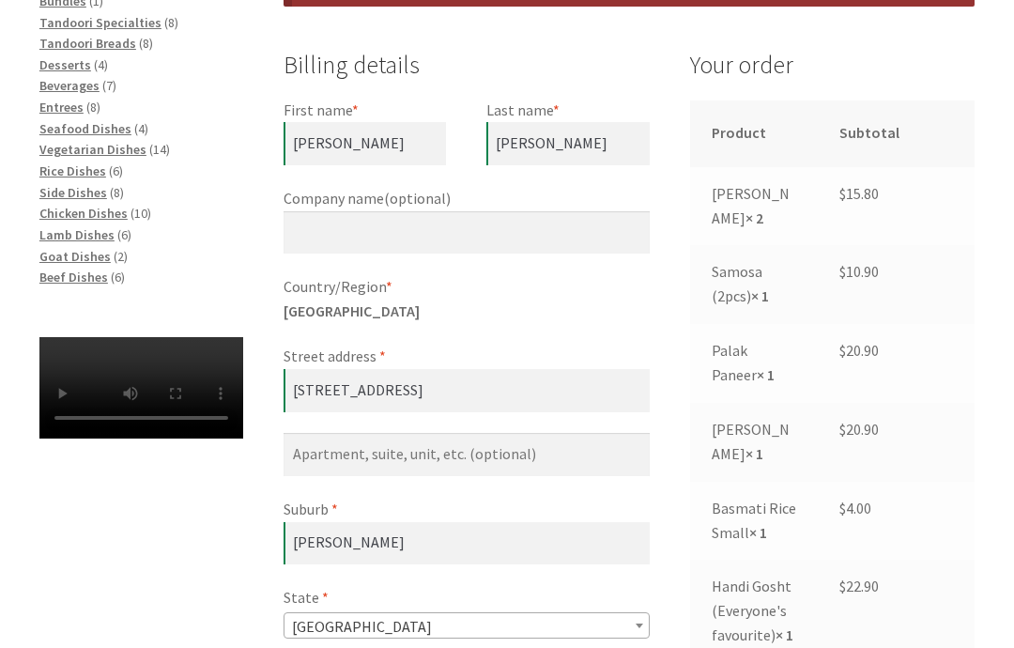
scroll to position [488, 0]
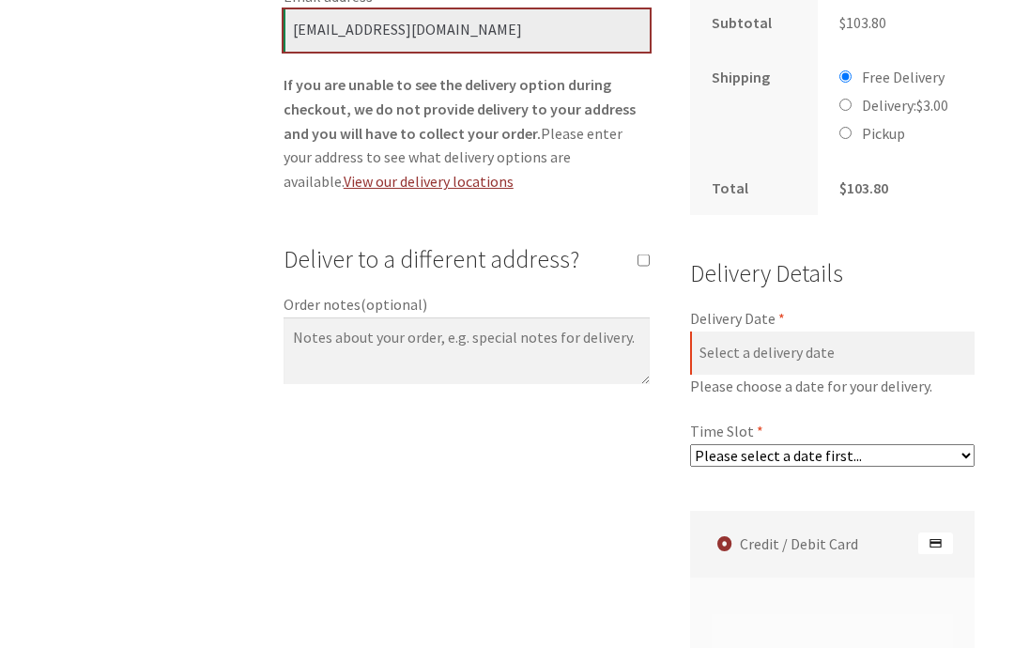
type input "[EMAIL_ADDRESS][DOMAIN_NAME]"
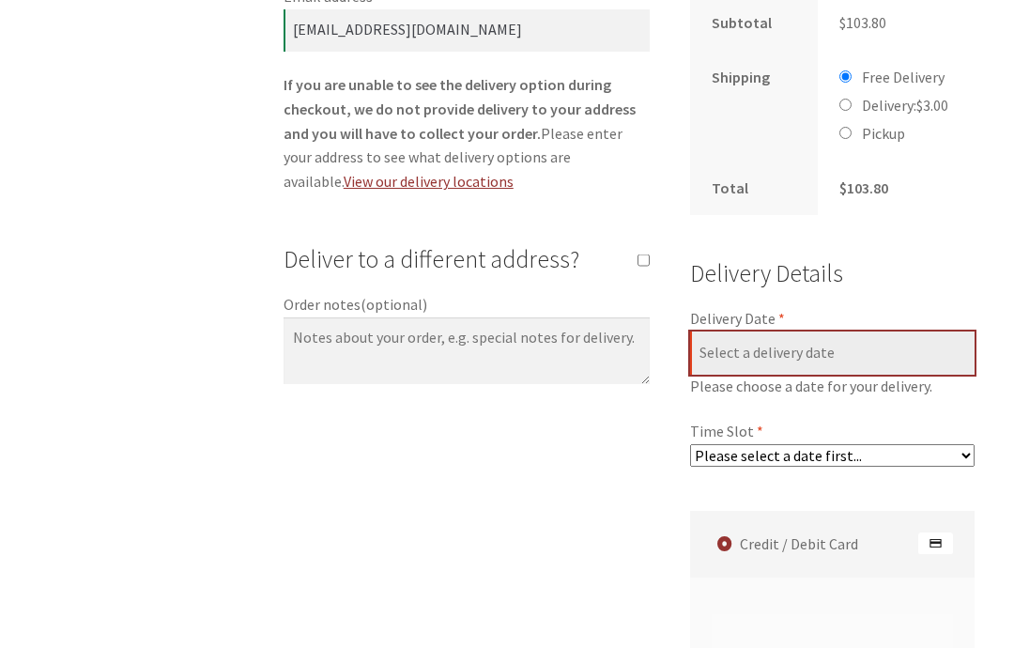
click at [884, 336] on input "Delivery Date *" at bounding box center [832, 354] width 285 height 43
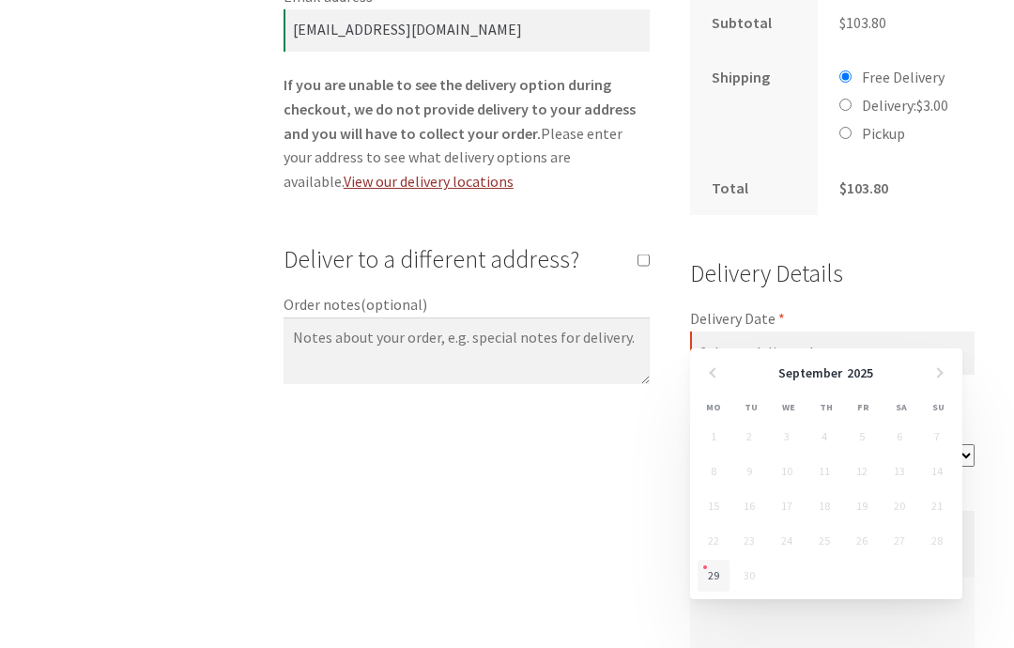
click at [725, 577] on link "29" at bounding box center [714, 576] width 32 height 32
type input "[DATE]"
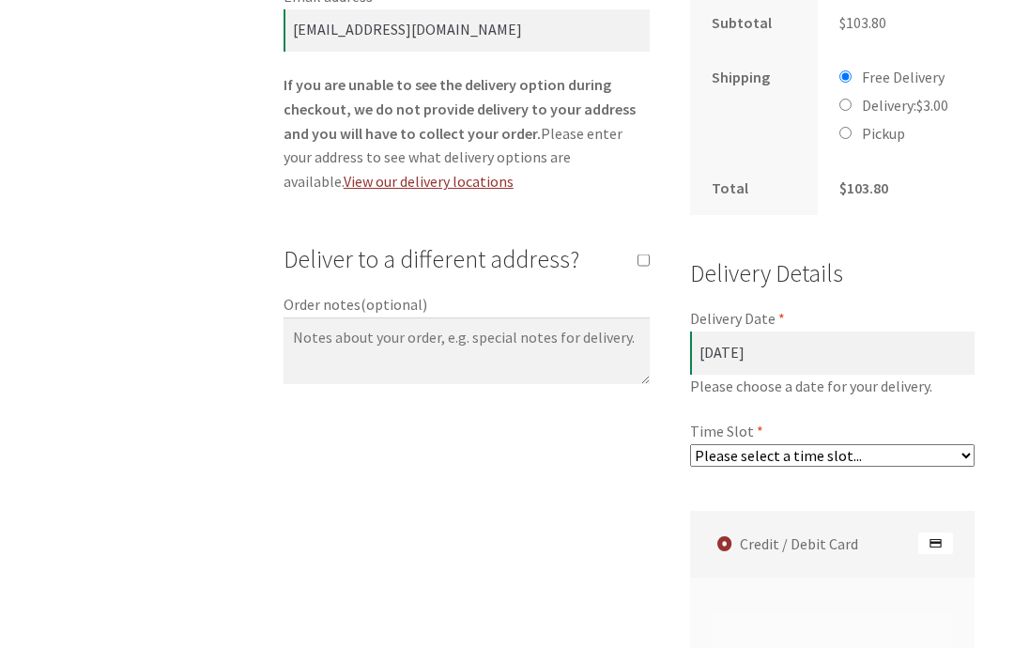
click at [966, 444] on select "Please select a time slot... 06:25 PM - 06:55 PM 06:55 PM - 07:25 PM 07:25 PM -…" at bounding box center [832, 455] width 285 height 23
select select "60c2ef62db861/1|0.00"
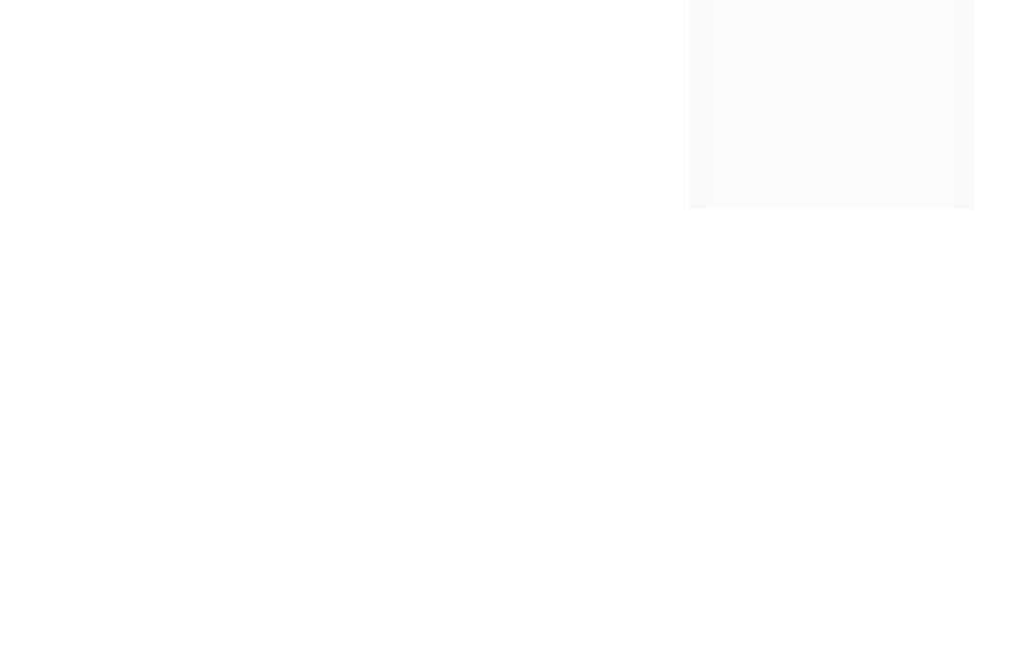
scroll to position [2121, 0]
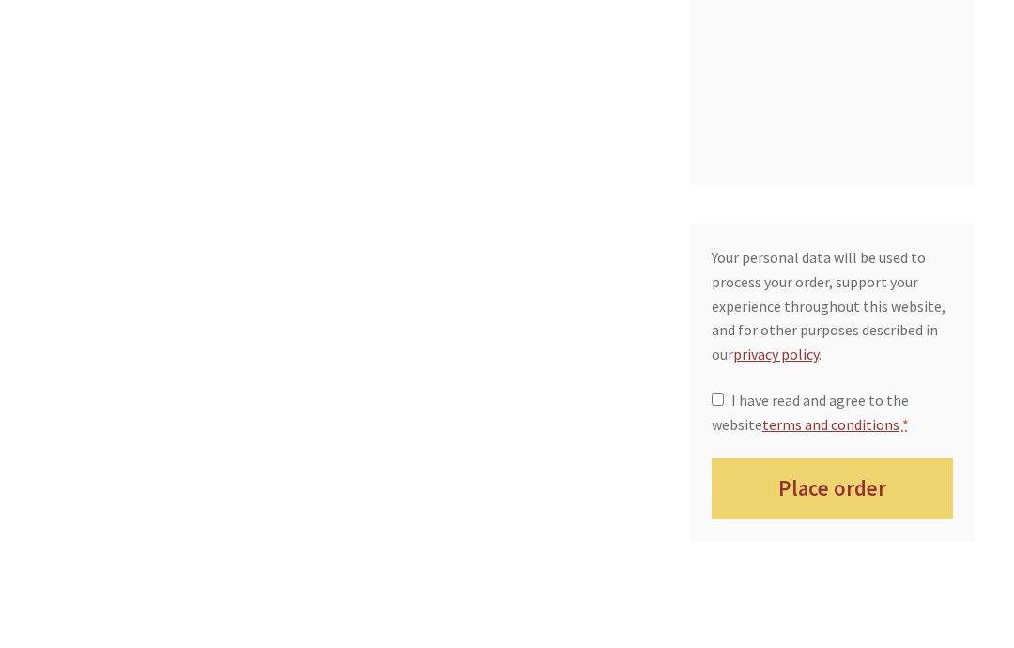
click at [723, 394] on input "I have read and agree to the website terms and conditions *" at bounding box center [718, 400] width 12 height 12
checkbox input "true"
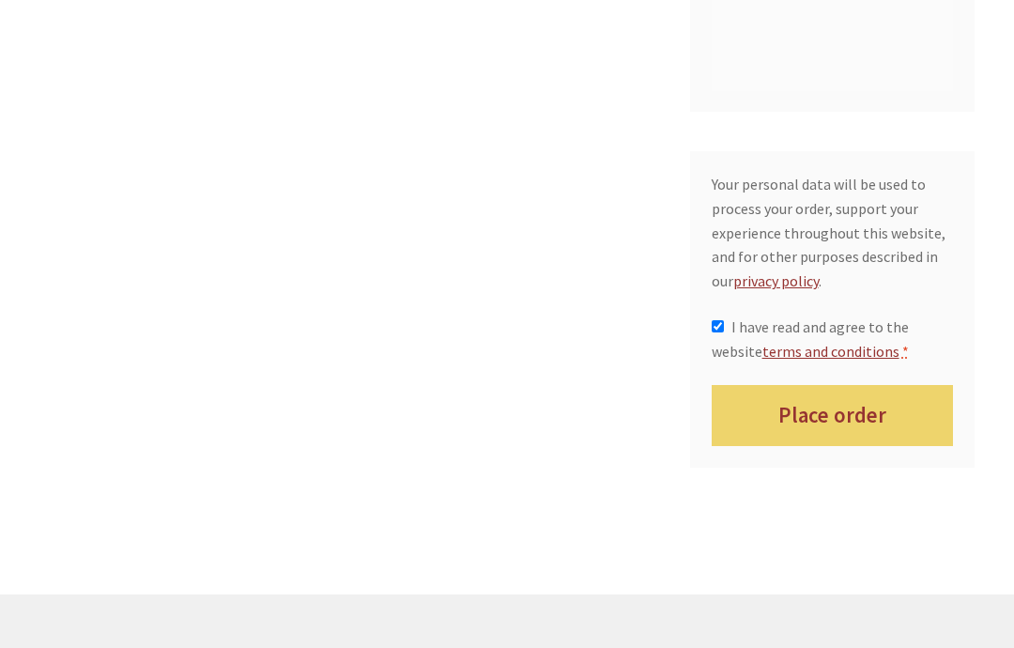
scroll to position [2162, 0]
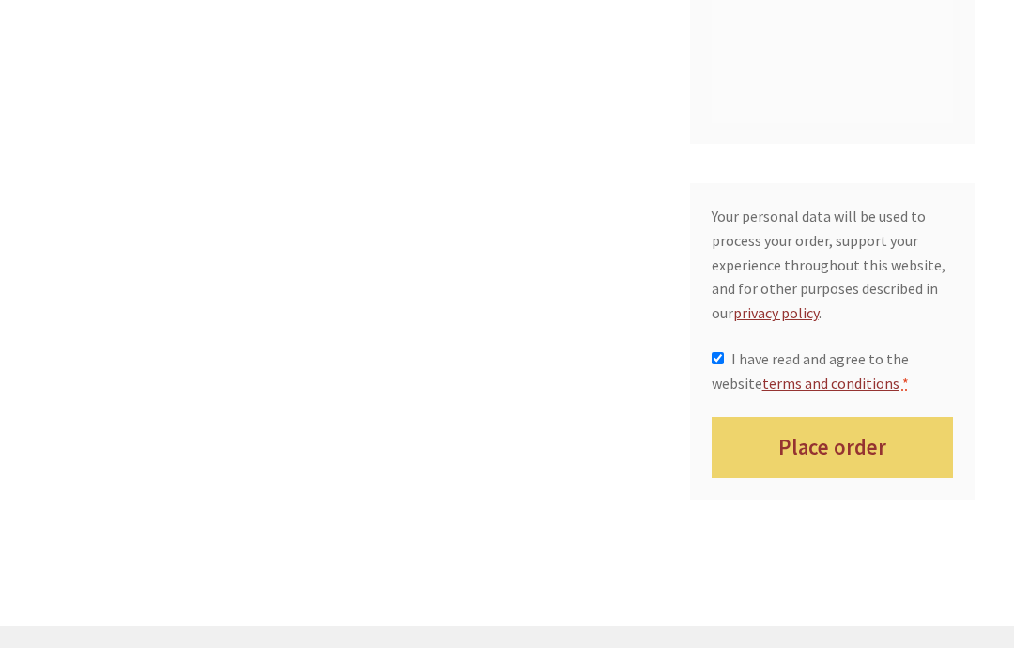
click at [867, 420] on button "Place order" at bounding box center [833, 447] width 242 height 61
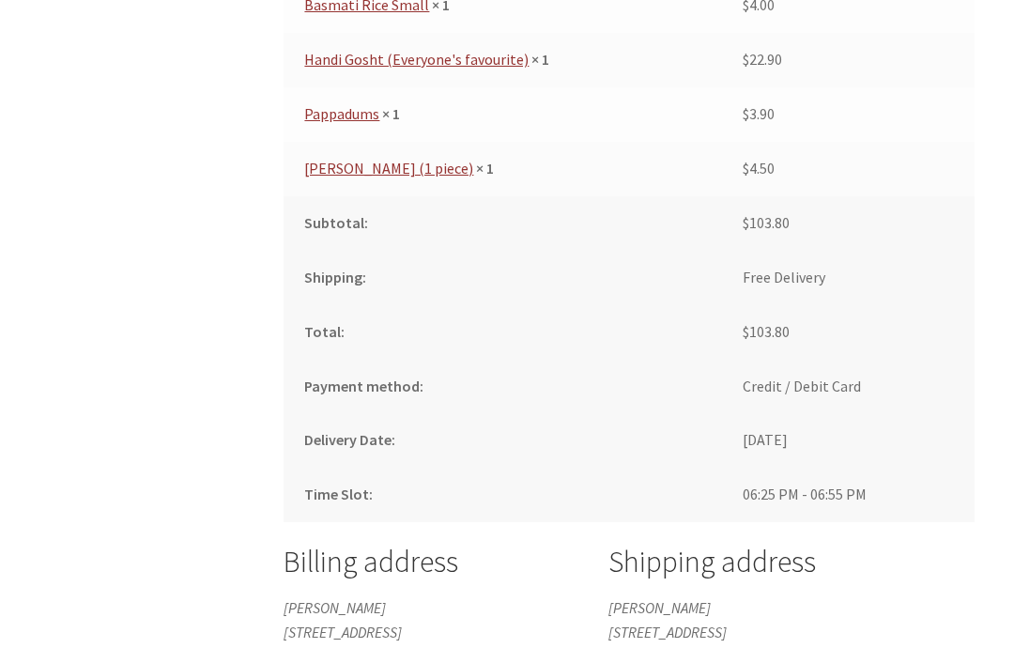
scroll to position [1238, 0]
